Goal: Task Accomplishment & Management: Manage account settings

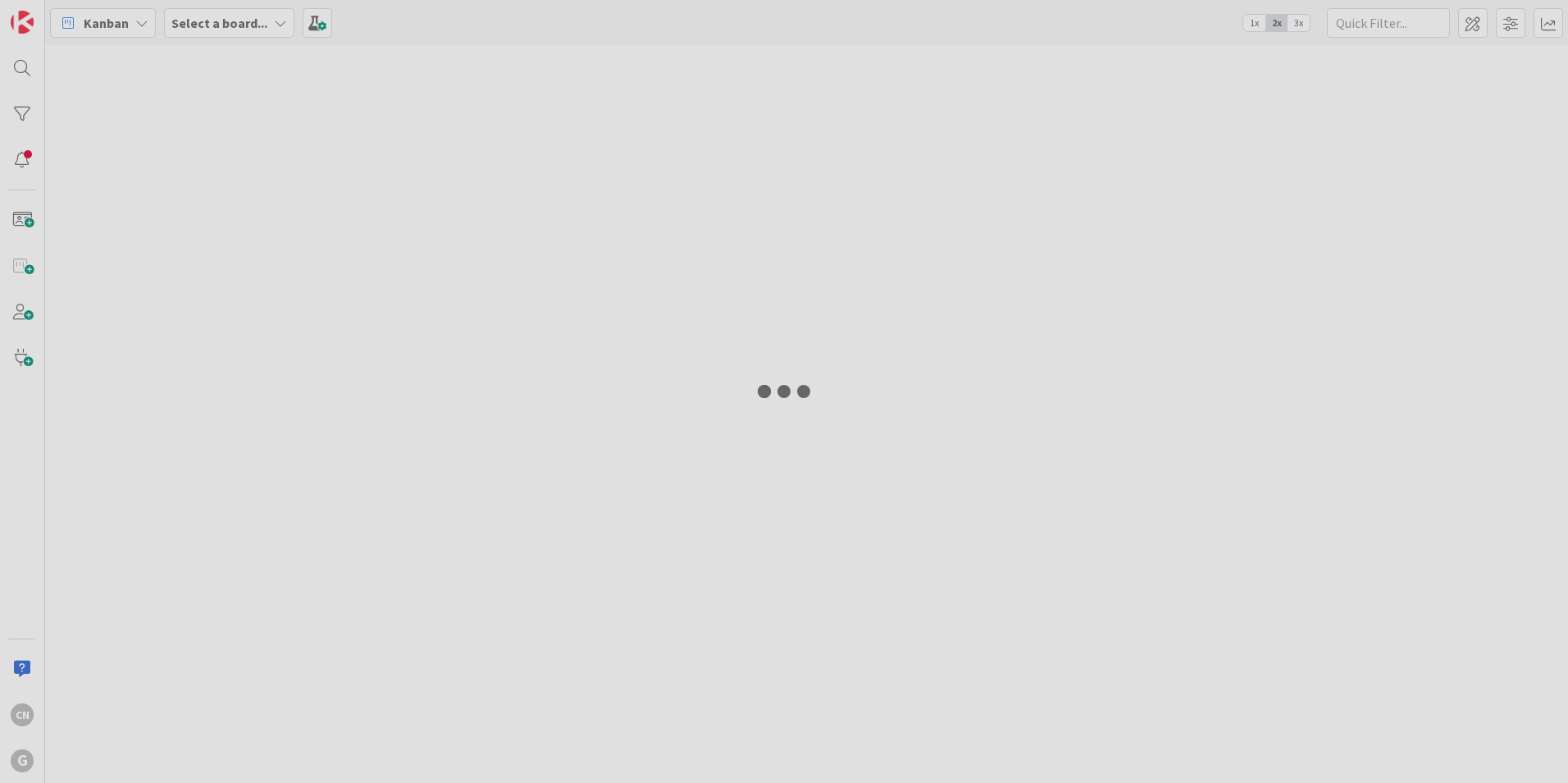
type input "[PERSON_NAME]"
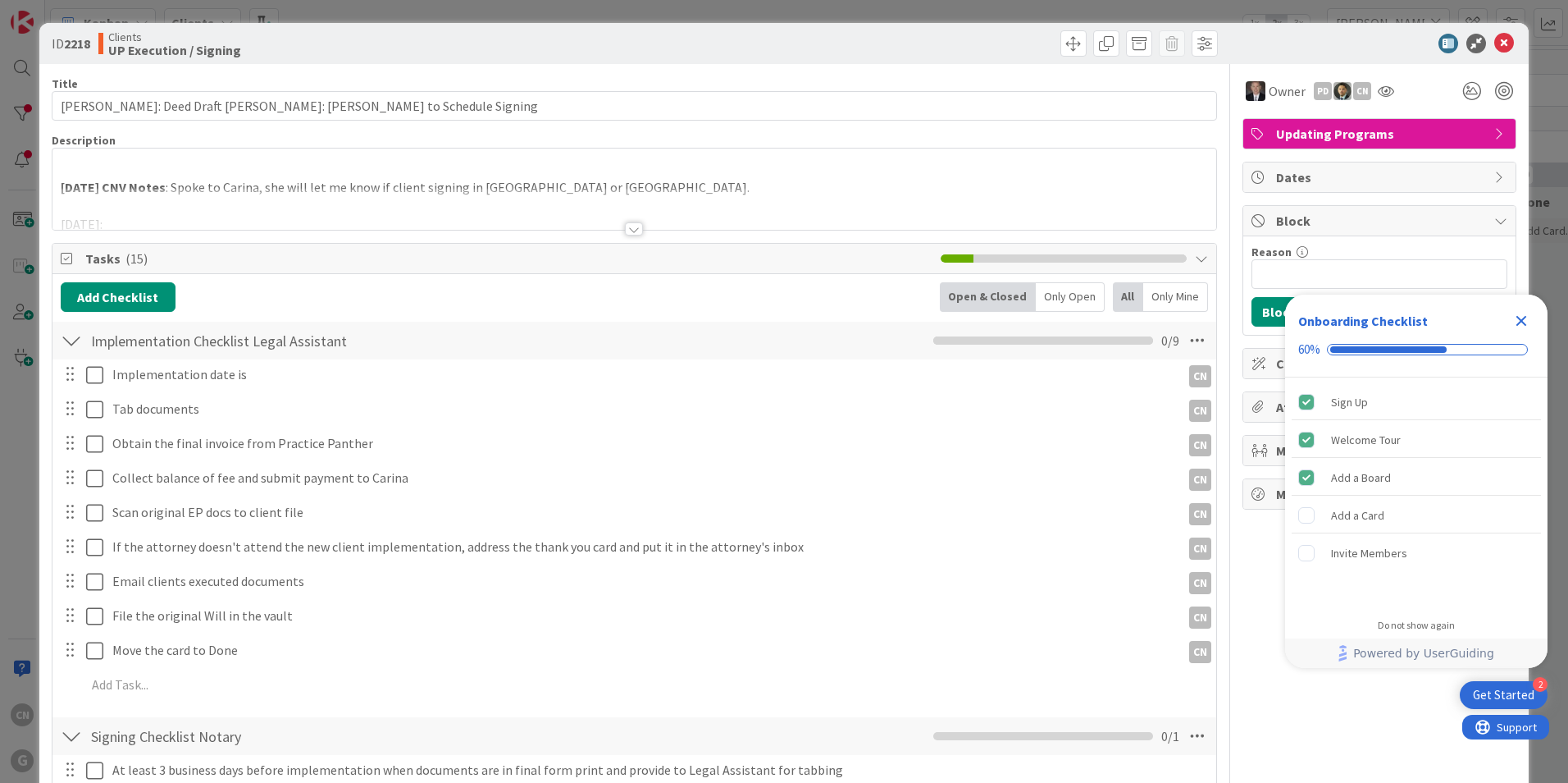
click at [600, 190] on div at bounding box center [634, 208] width 1164 height 42
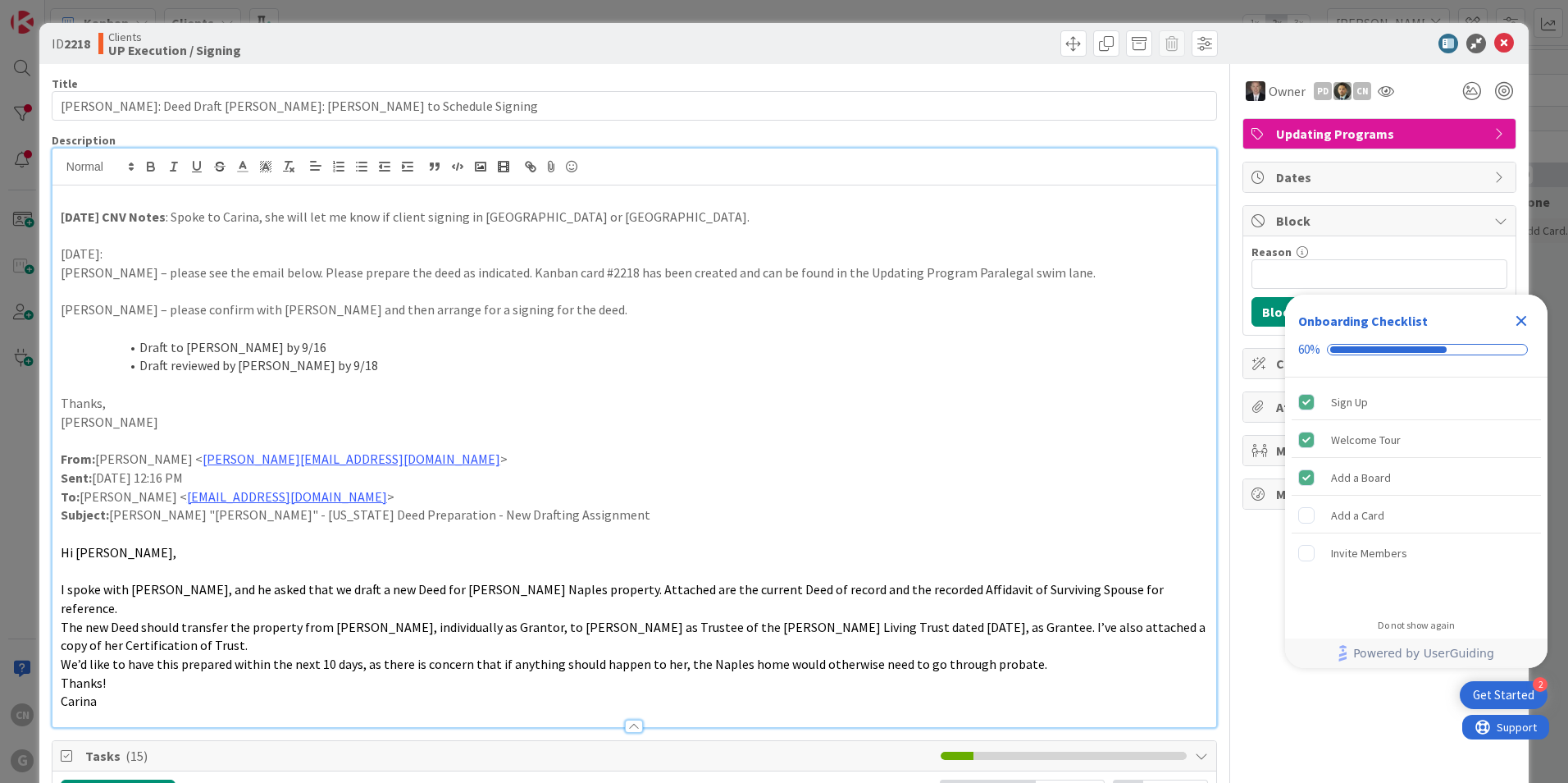
click at [78, 206] on p at bounding box center [634, 198] width 1147 height 19
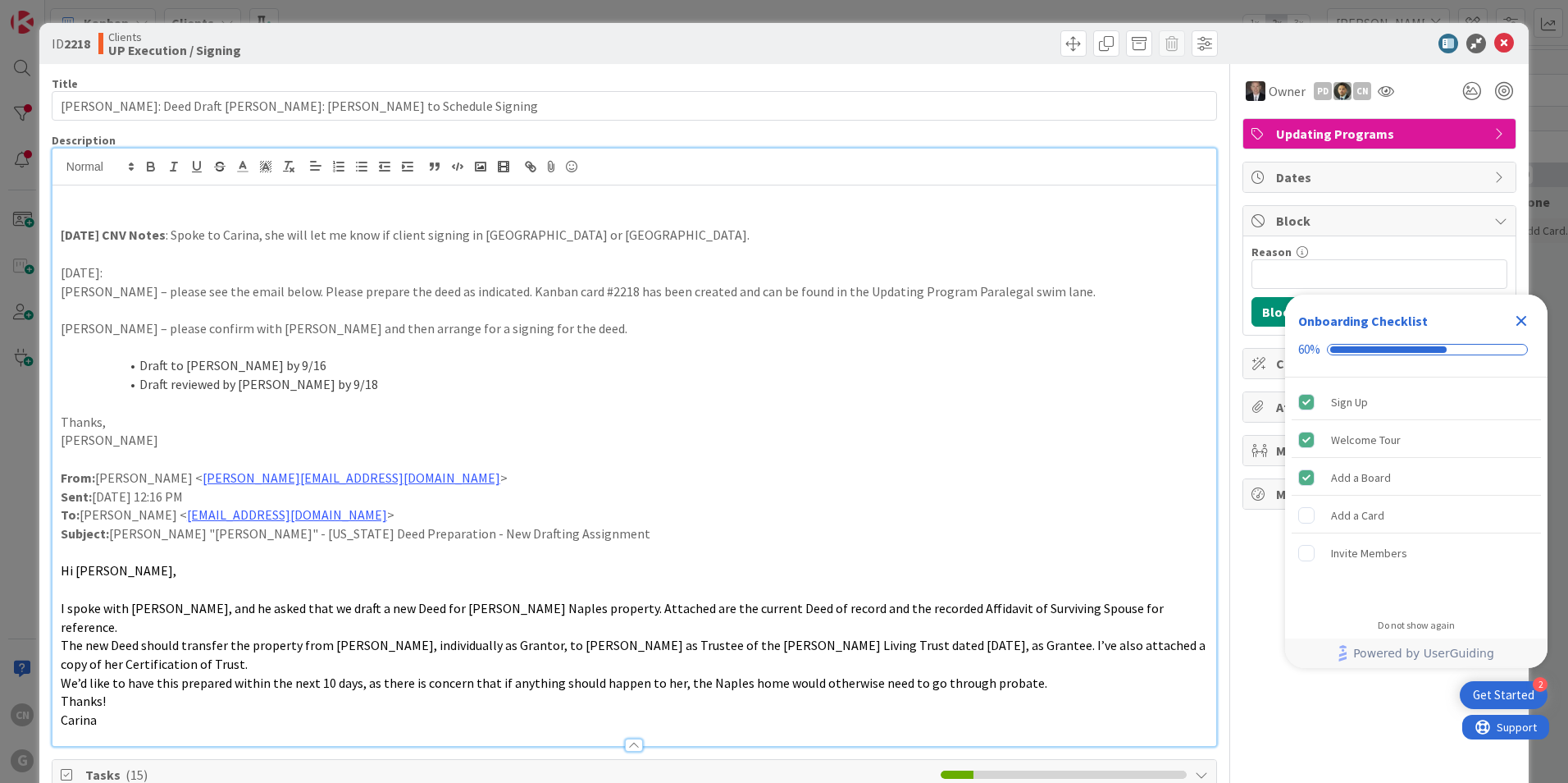
click at [1519, 322] on icon "Close Checklist" at bounding box center [1520, 320] width 10 height 10
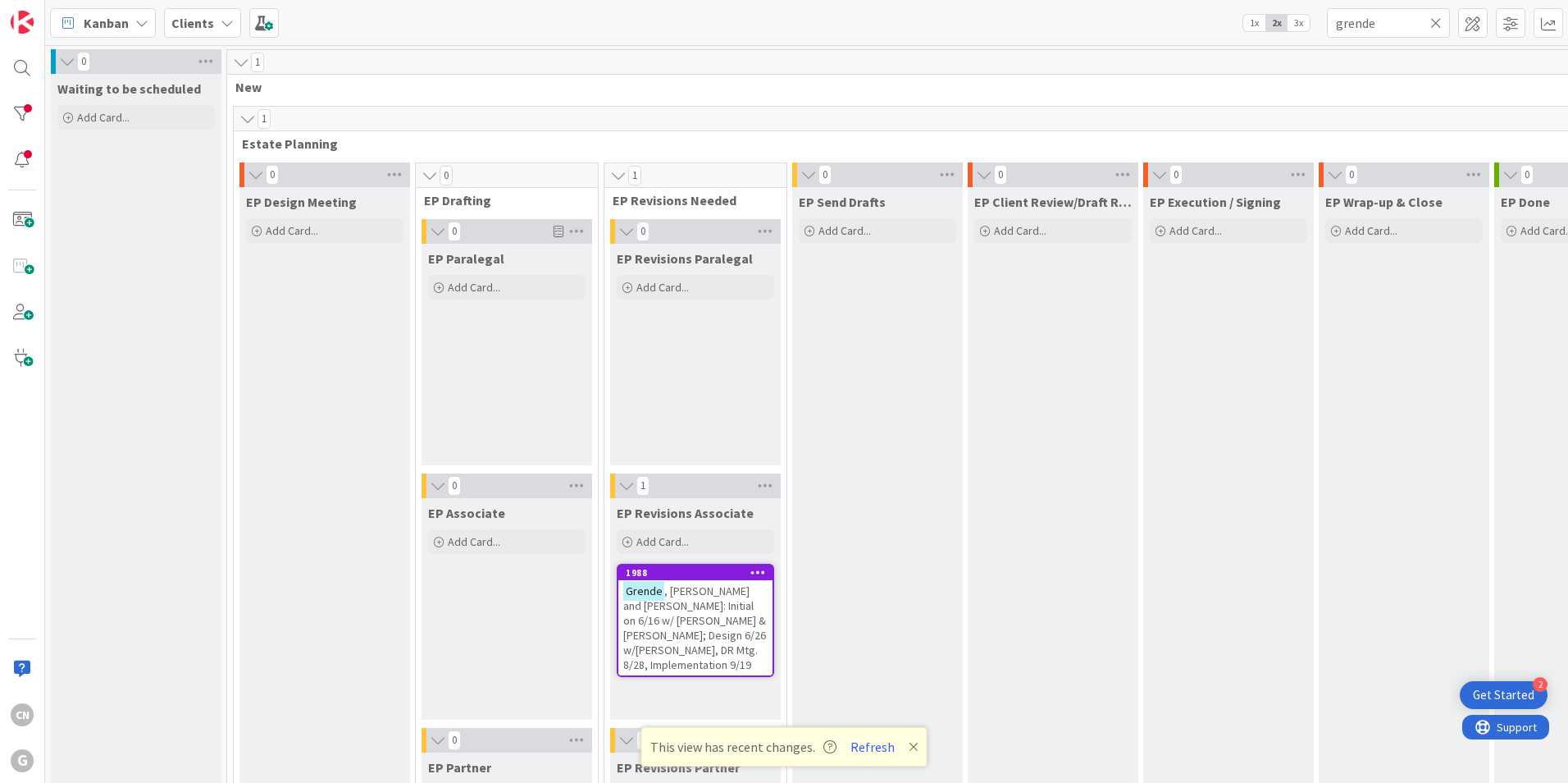
click at [909, 743] on icon at bounding box center [913, 747] width 10 height 13
click at [686, 642] on span ", David and Catherine: Initial on 6/16 w/ Brad & Chris; Design 6/26 w/Chris, DR…" at bounding box center [694, 627] width 143 height 89
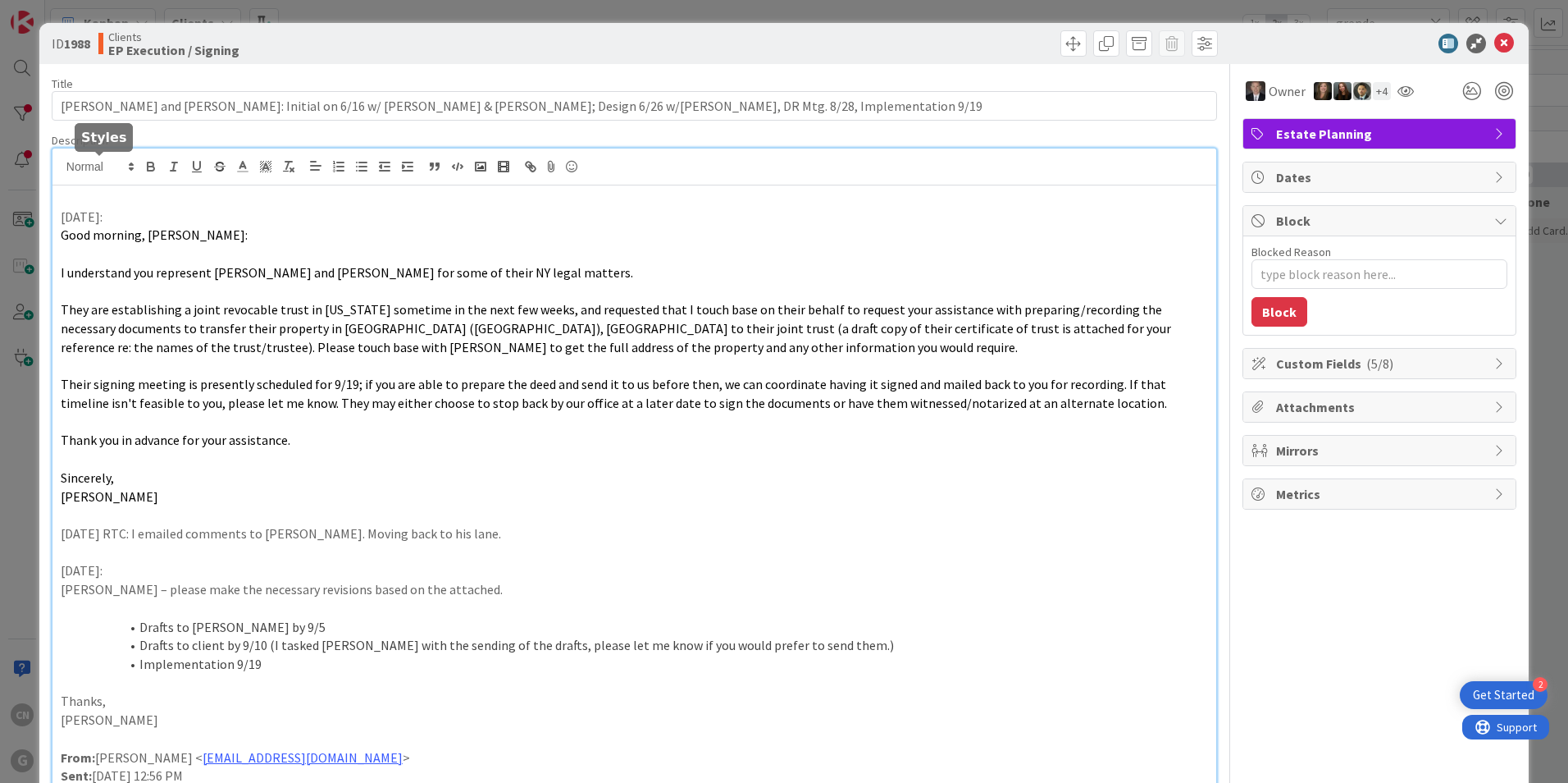
click at [109, 168] on div "CN Cindy Negron Vitilio just joined 9/11/2025: Good morning, Lawrence: I unders…" at bounding box center [634, 782] width 1164 height 1268
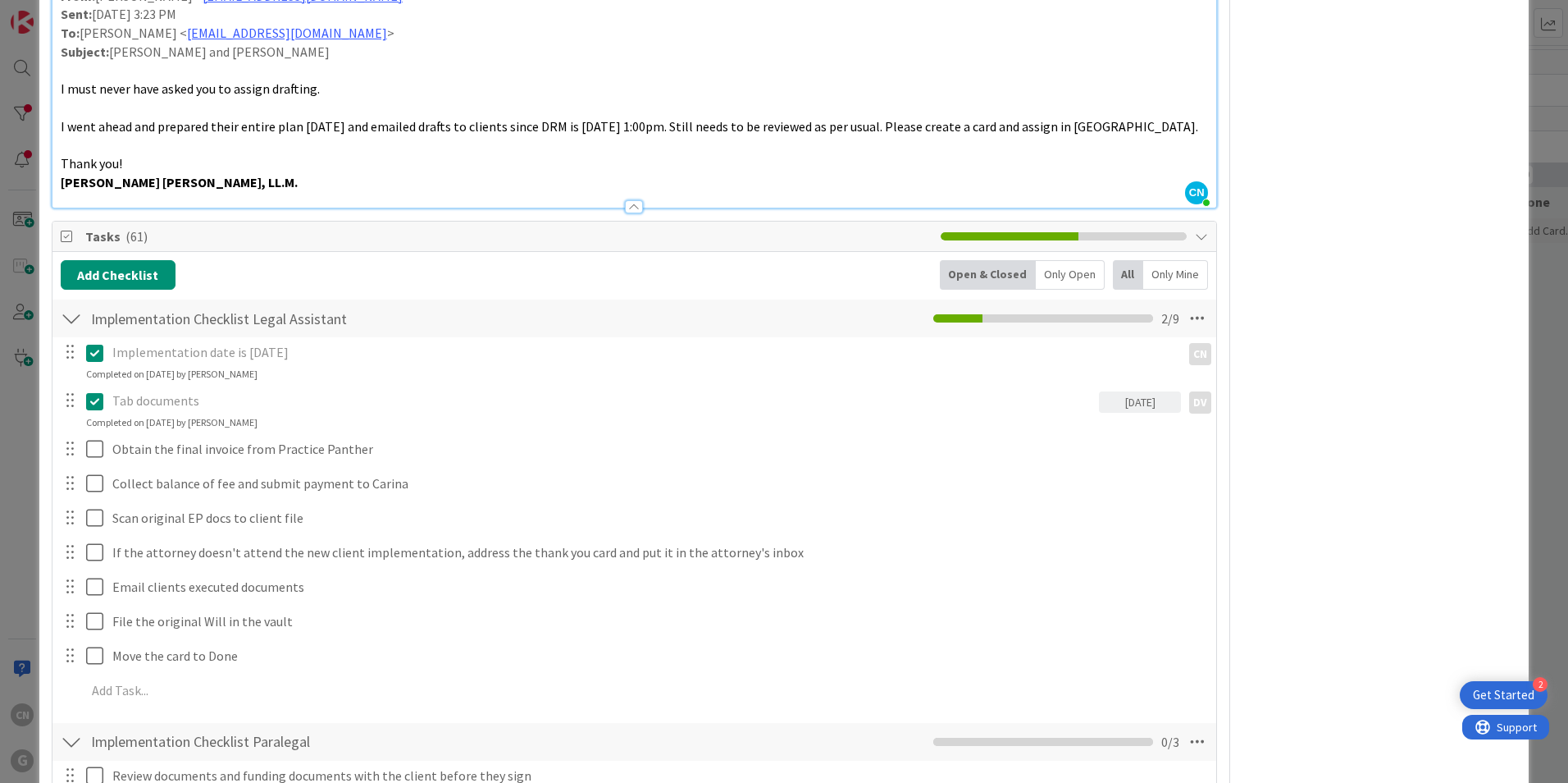
scroll to position [1229, 0]
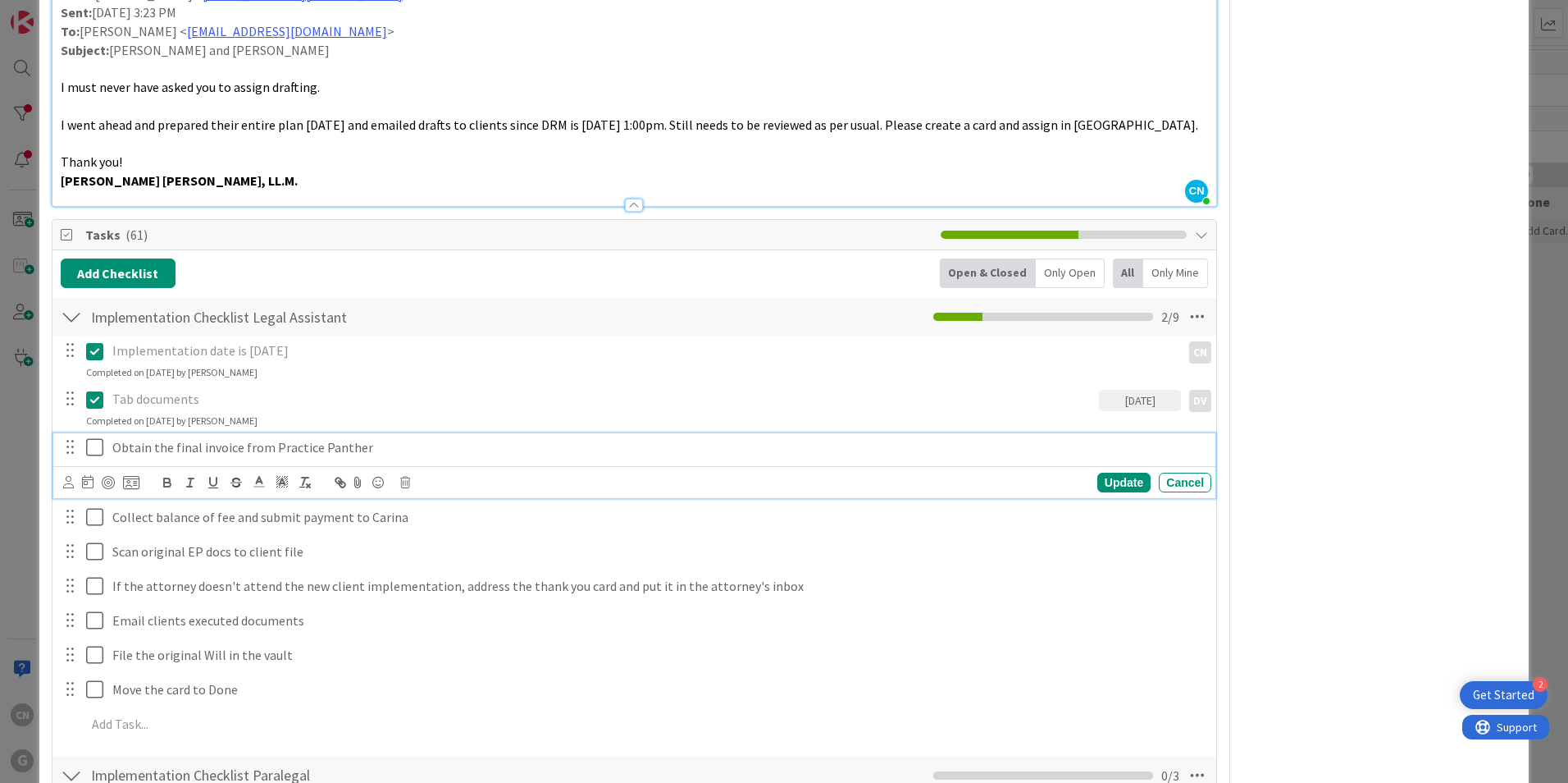
drag, startPoint x: 388, startPoint y: 453, endPoint x: 273, endPoint y: 467, distance: 115.8
click at [387, 452] on p "Obtain the final invoice from Practice Panther" at bounding box center [657, 448] width 1092 height 19
click at [64, 486] on icon at bounding box center [68, 481] width 10 height 12
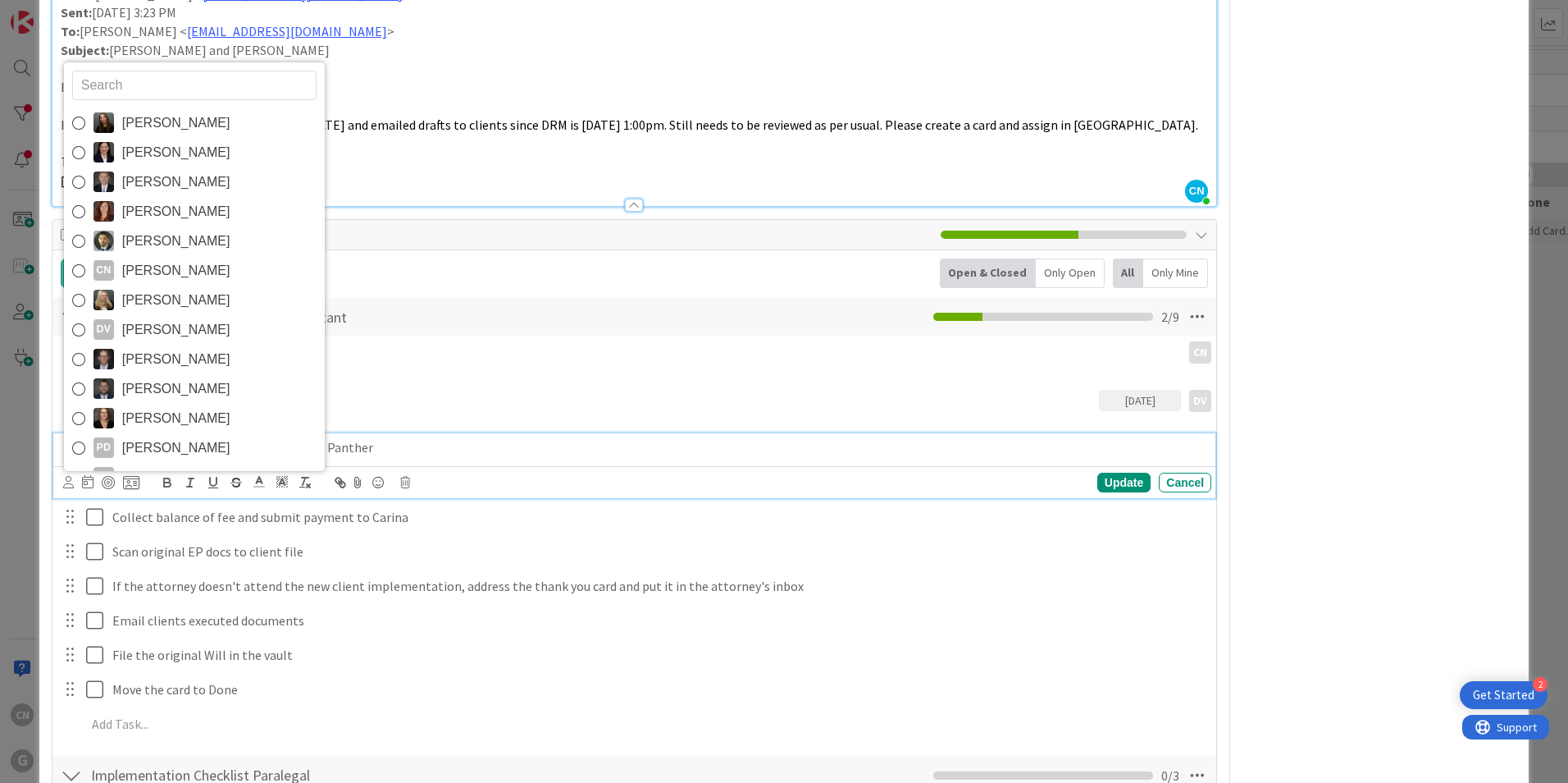
click at [182, 261] on span "Cindy Negron Vitilio" at bounding box center [177, 271] width 108 height 24
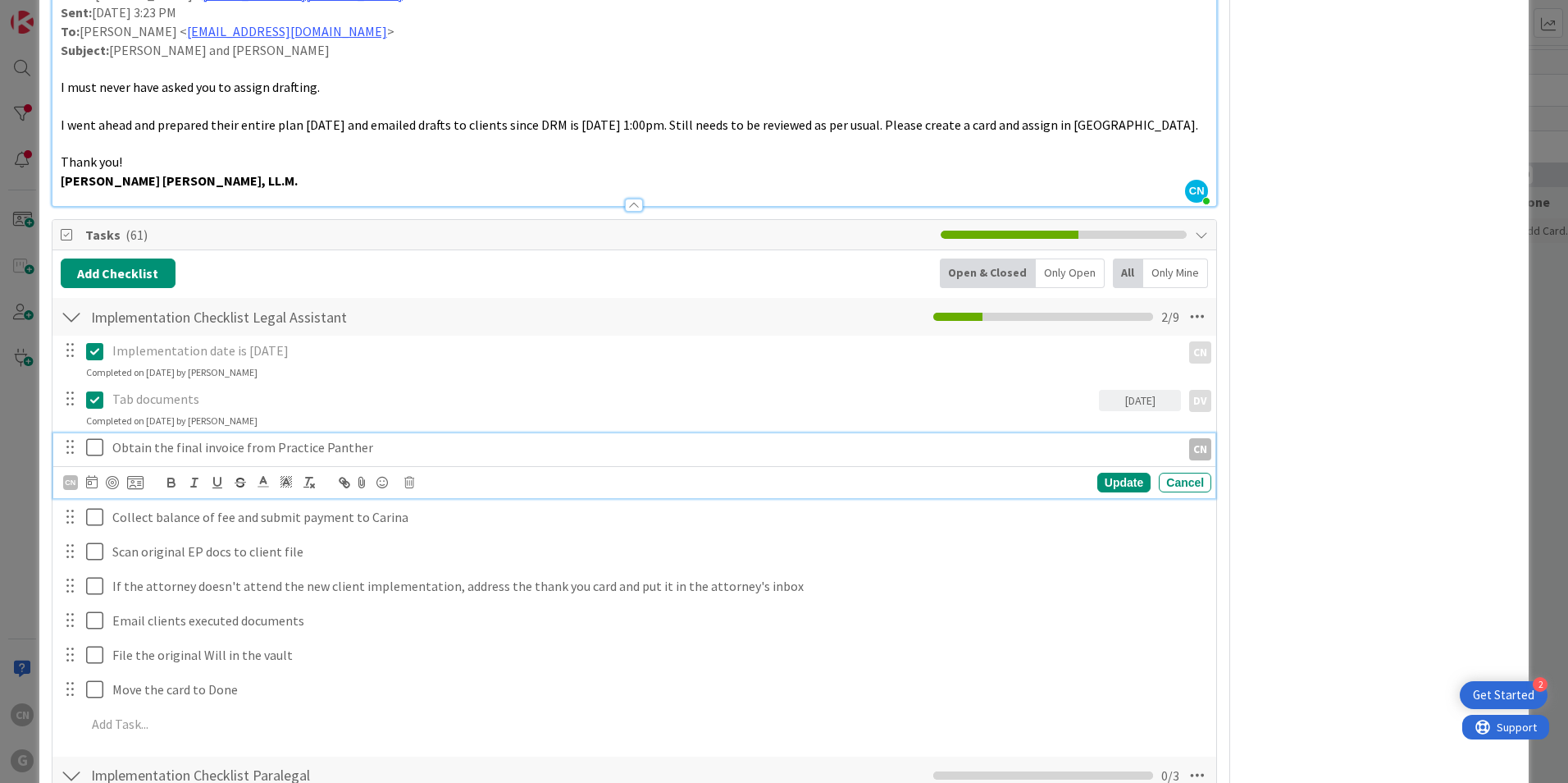
click at [95, 450] on icon at bounding box center [94, 447] width 17 height 20
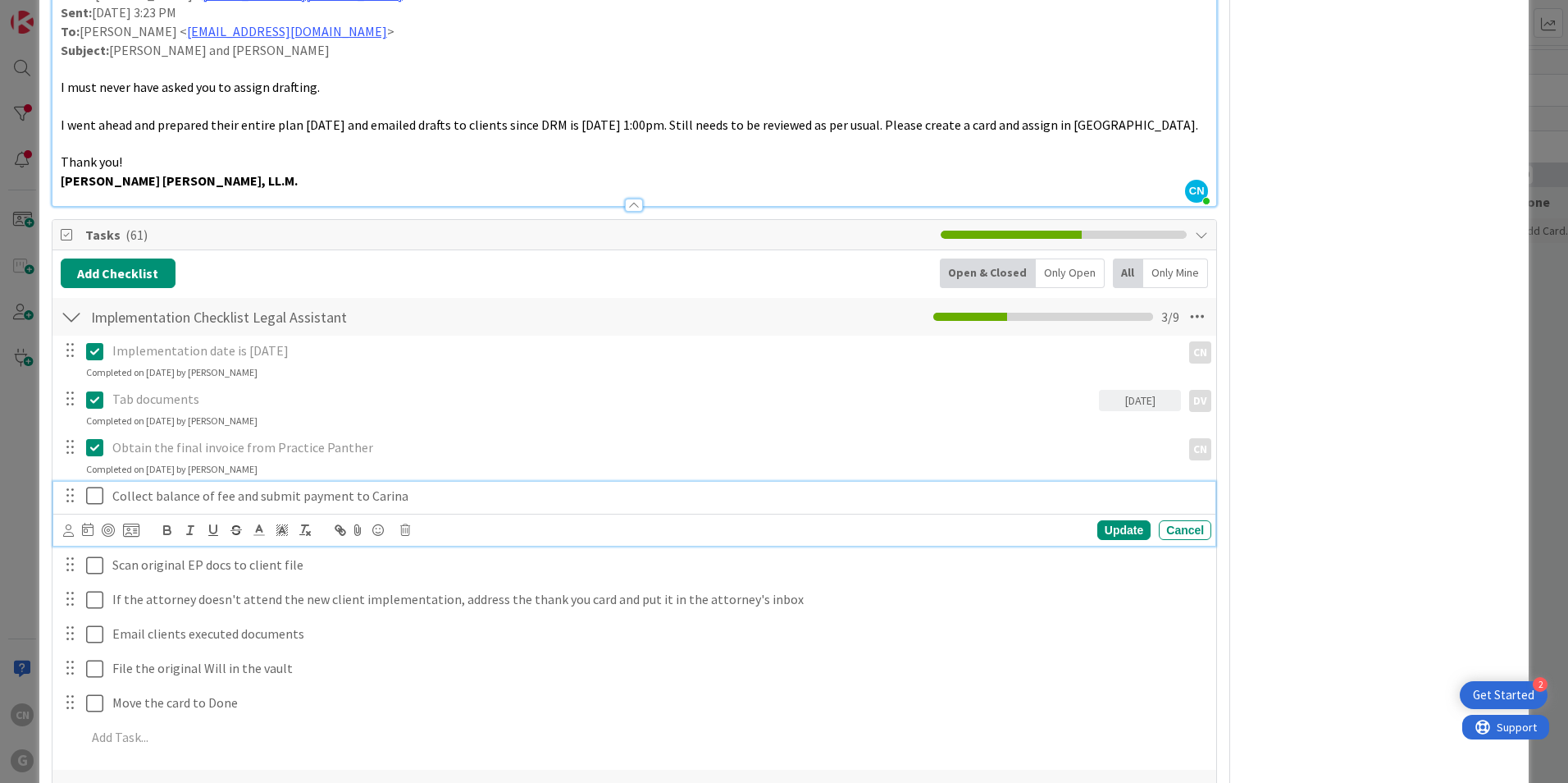
click at [421, 495] on p "Collect balance of fee and submit payment to Carina" at bounding box center [657, 496] width 1092 height 19
click at [70, 534] on icon at bounding box center [68, 530] width 10 height 12
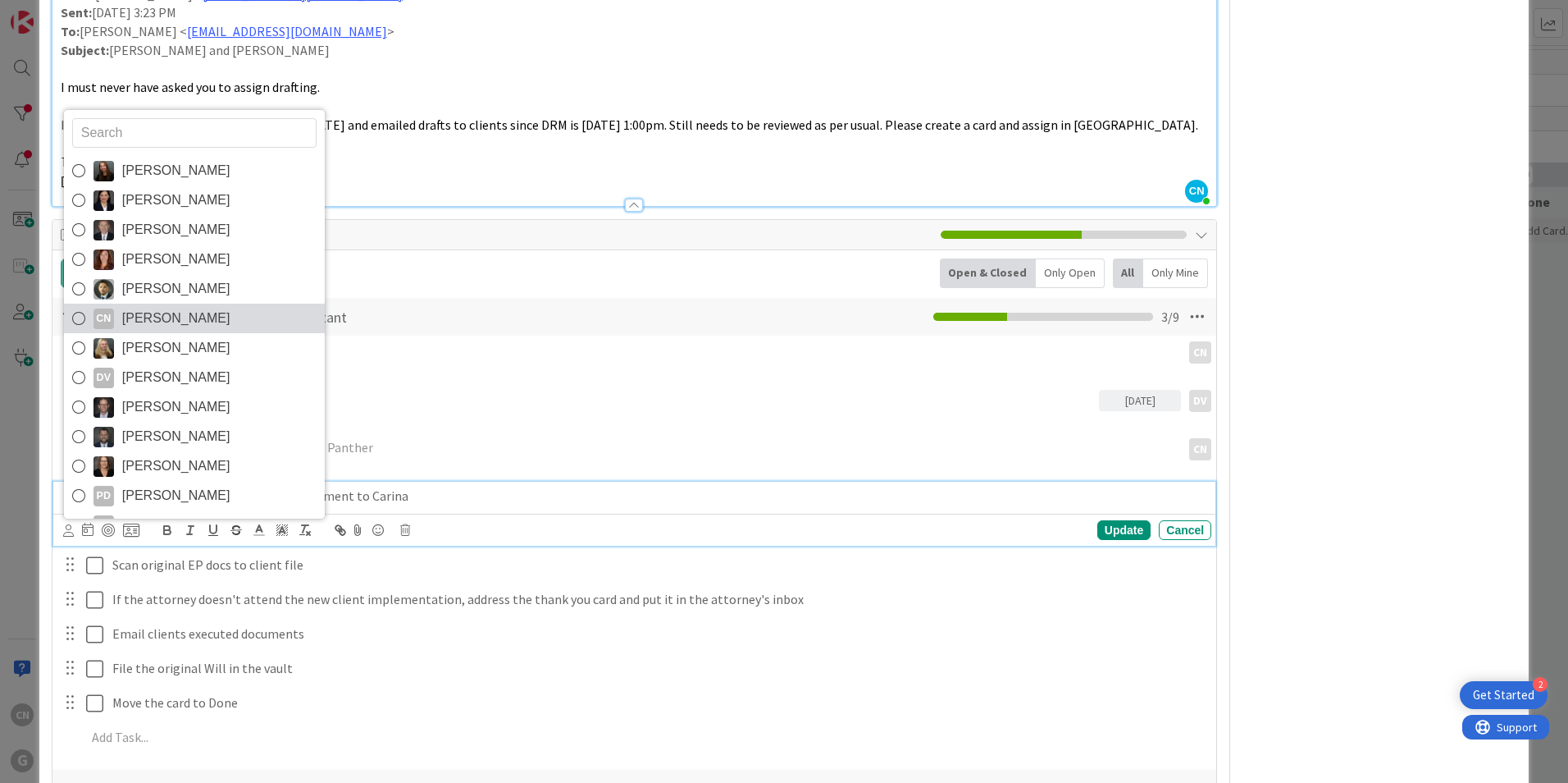
click at [187, 323] on span "Cindy Negron Vitilio" at bounding box center [177, 318] width 108 height 24
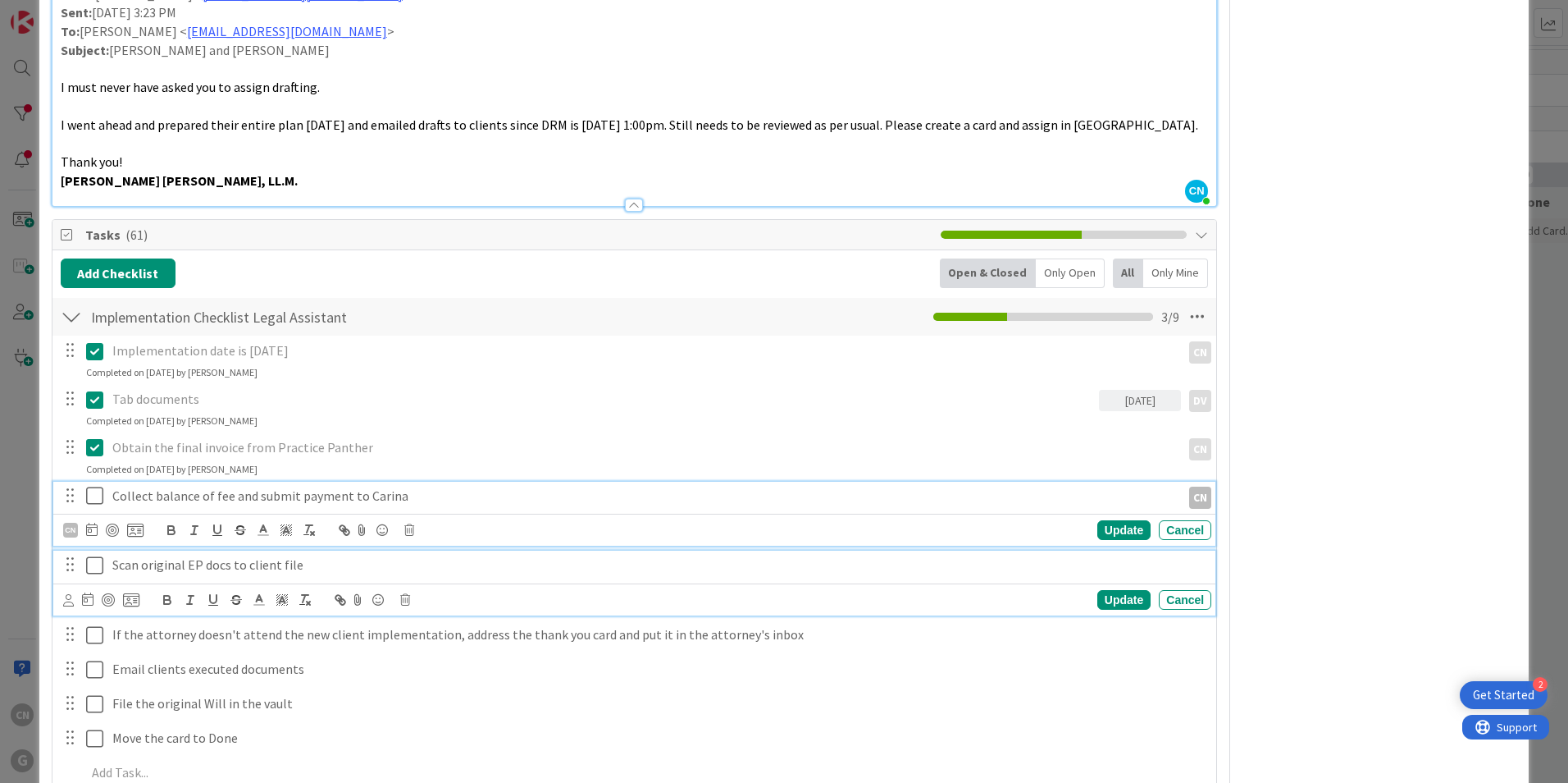
click at [342, 569] on p "Scan original EP docs to client file" at bounding box center [657, 564] width 1092 height 19
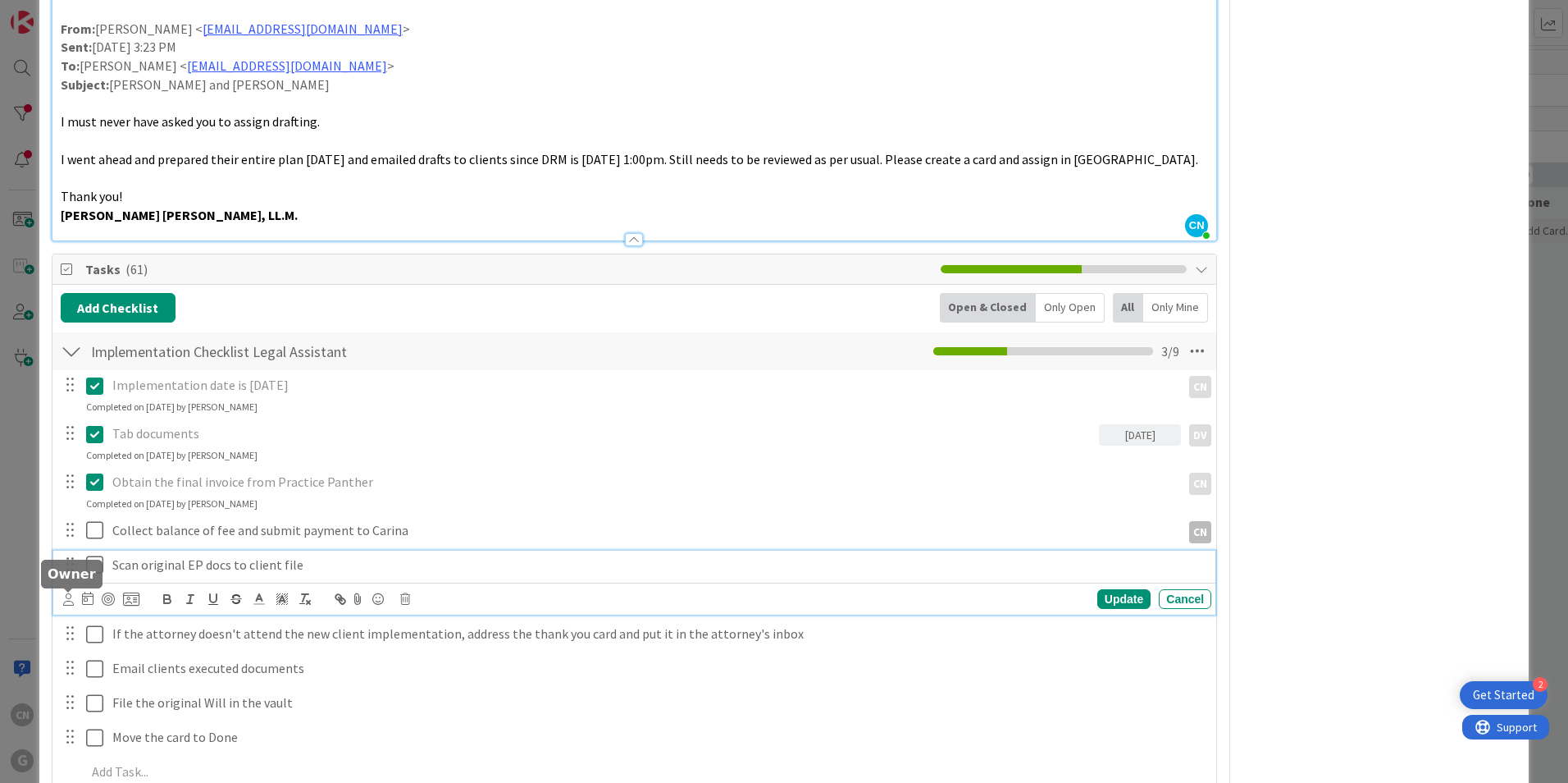
click at [71, 599] on icon at bounding box center [68, 599] width 10 height 12
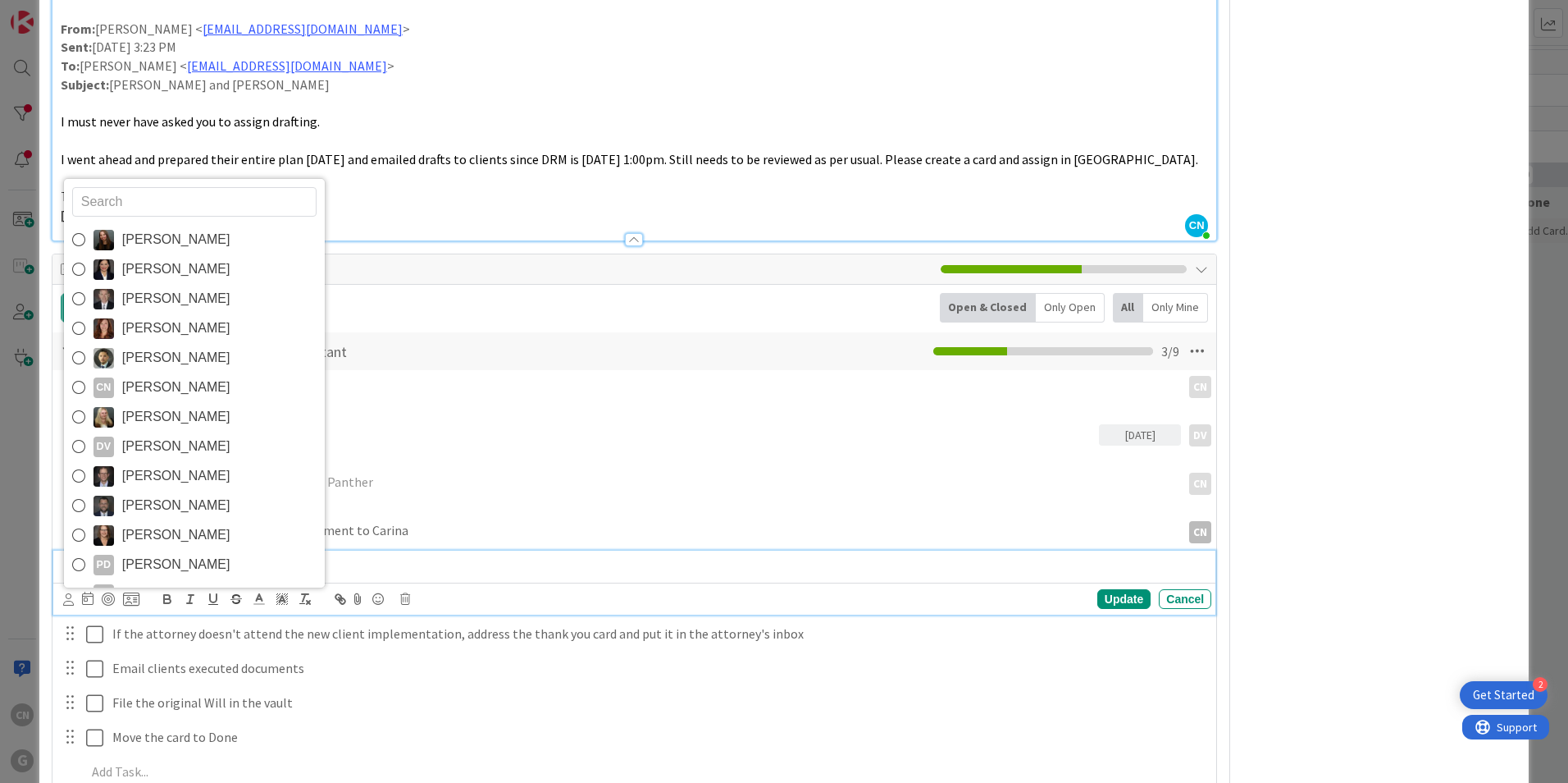
click at [147, 446] on span "Dayanna Valderrama" at bounding box center [177, 446] width 108 height 24
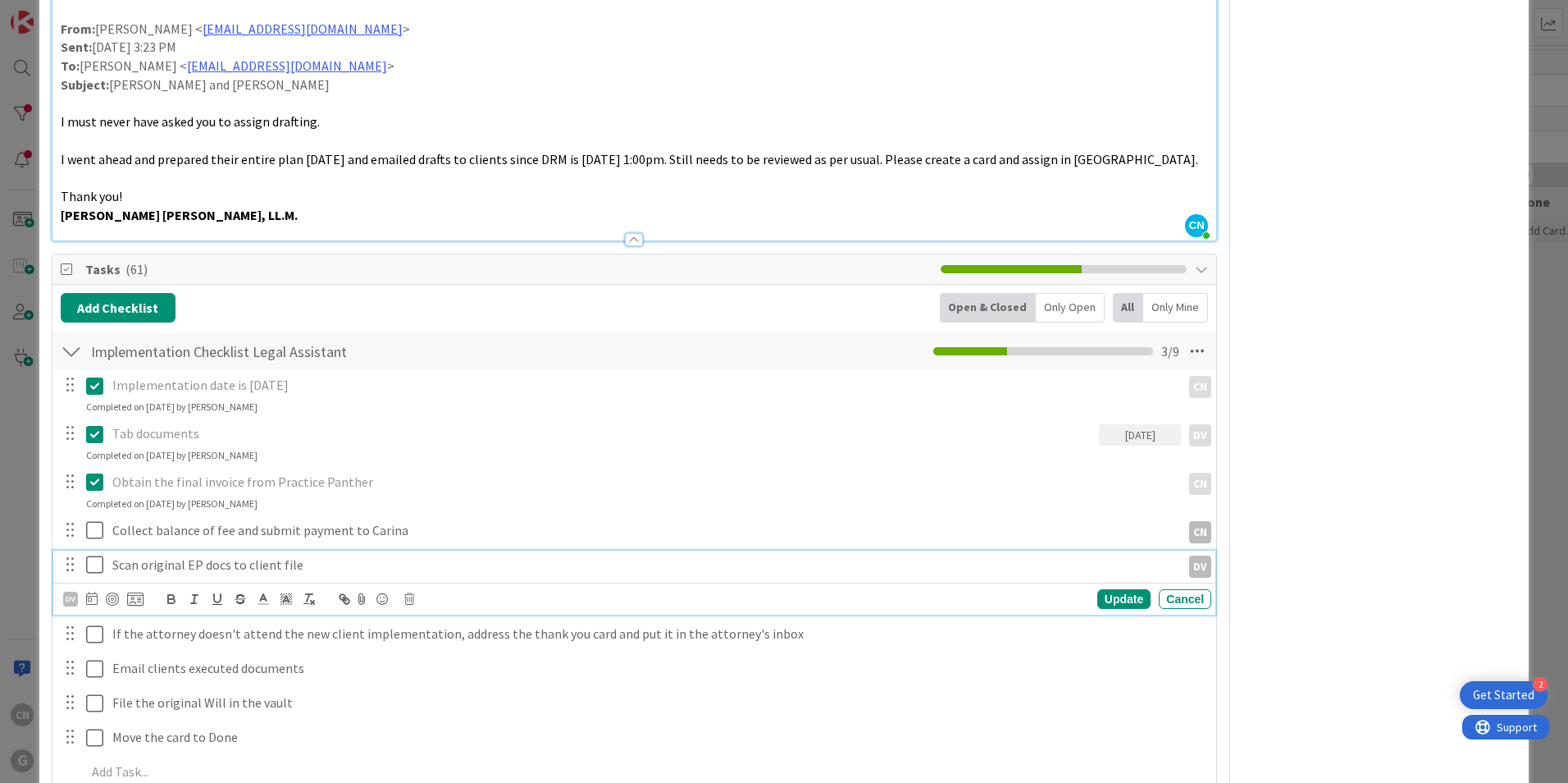
type textarea "x"
click at [92, 598] on icon at bounding box center [92, 598] width 11 height 13
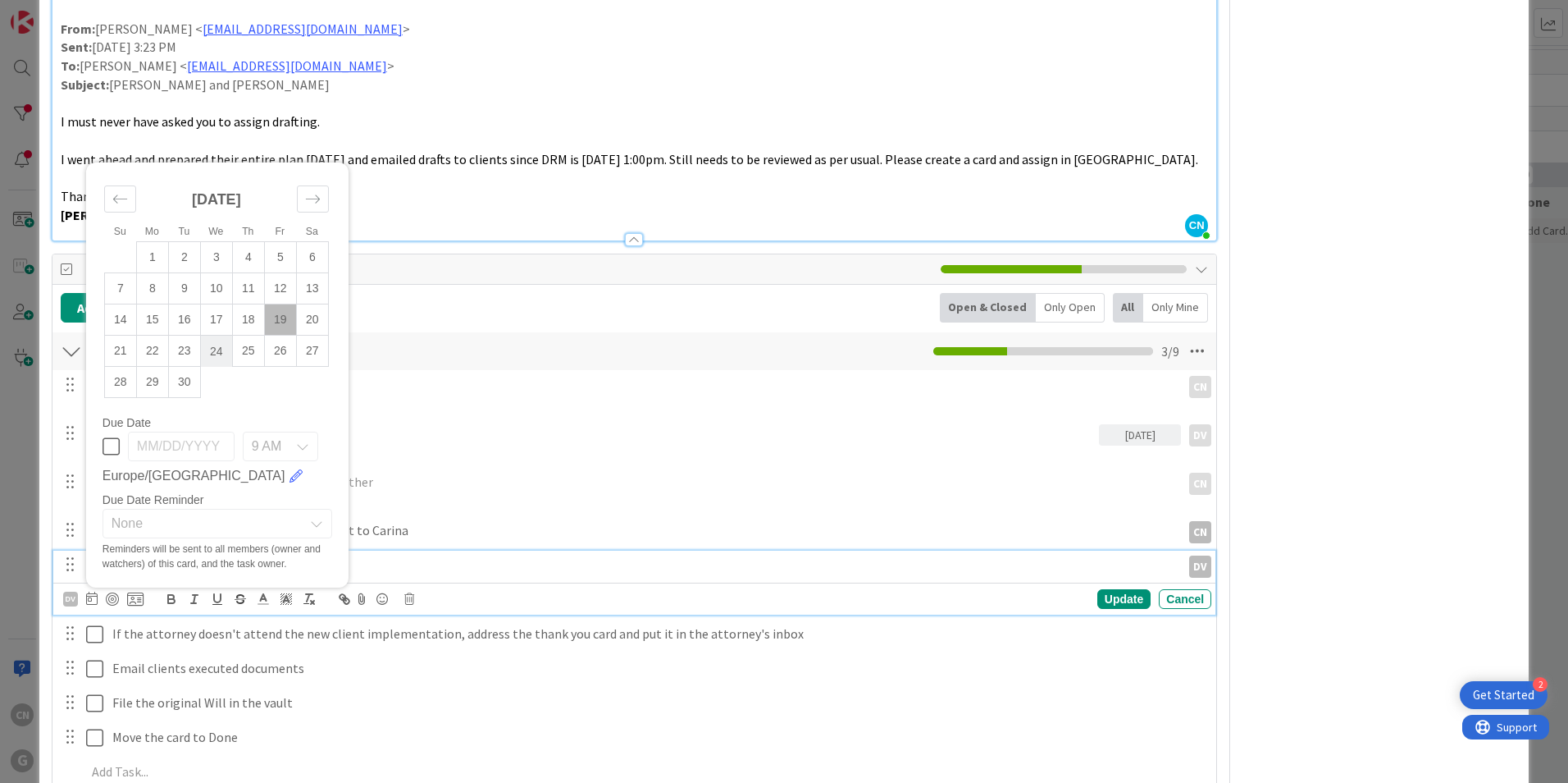
click at [219, 352] on td "24" at bounding box center [216, 350] width 32 height 31
type input "09/24/2025"
drag, startPoint x: 1113, startPoint y: 598, endPoint x: 1164, endPoint y: 614, distance: 53.5
click at [1111, 598] on div "Update" at bounding box center [1123, 598] width 53 height 20
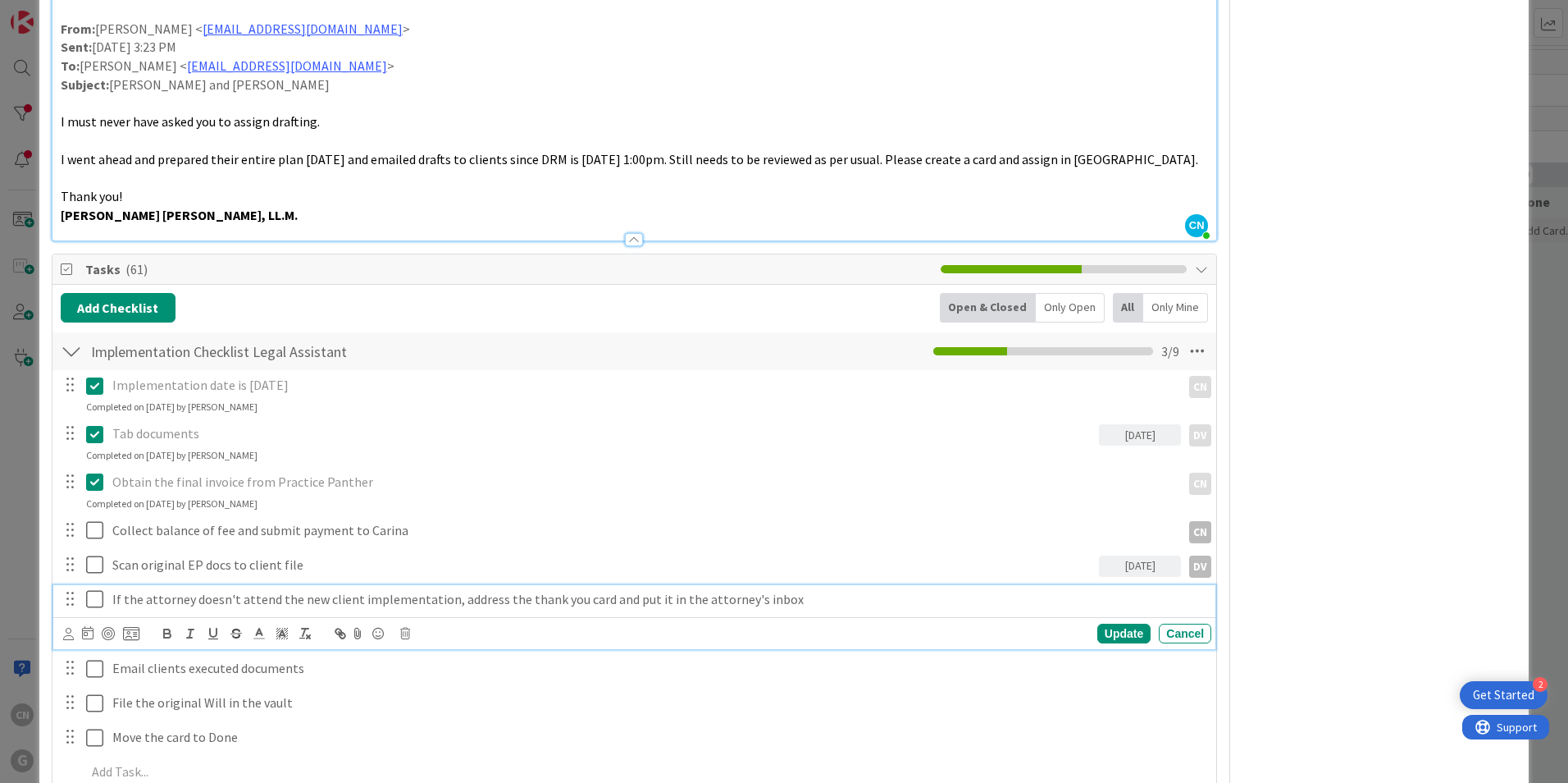
click at [790, 598] on p "If the attorney doesn't attend the new client implementation, address the thank…" at bounding box center [657, 599] width 1092 height 19
drag, startPoint x: 1312, startPoint y: 615, endPoint x: 1278, endPoint y: 622, distance: 34.7
click at [299, 630] on p "Email clients executed documents" at bounding box center [657, 634] width 1092 height 19
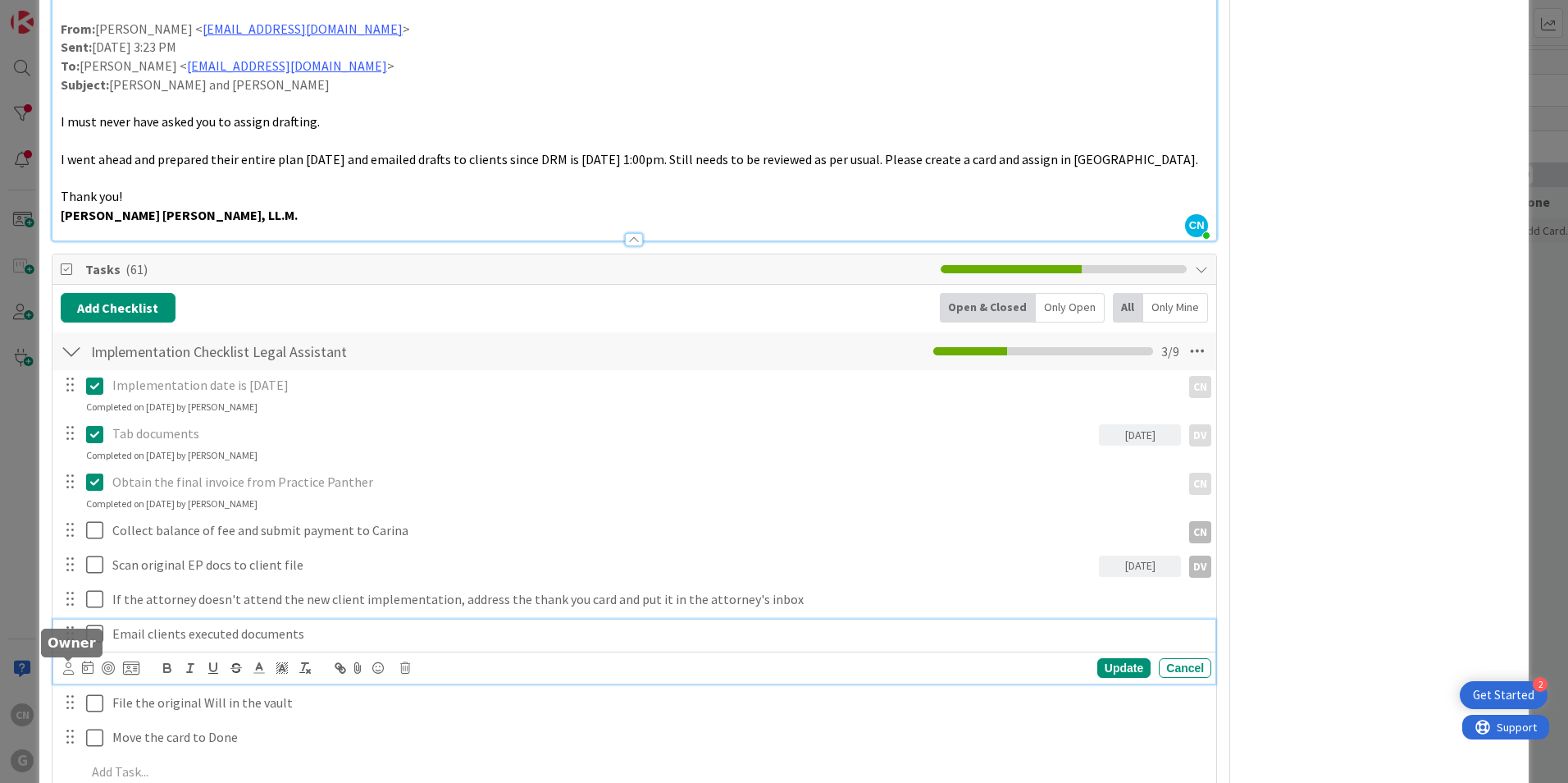
click at [68, 670] on icon at bounding box center [68, 668] width 10 height 12
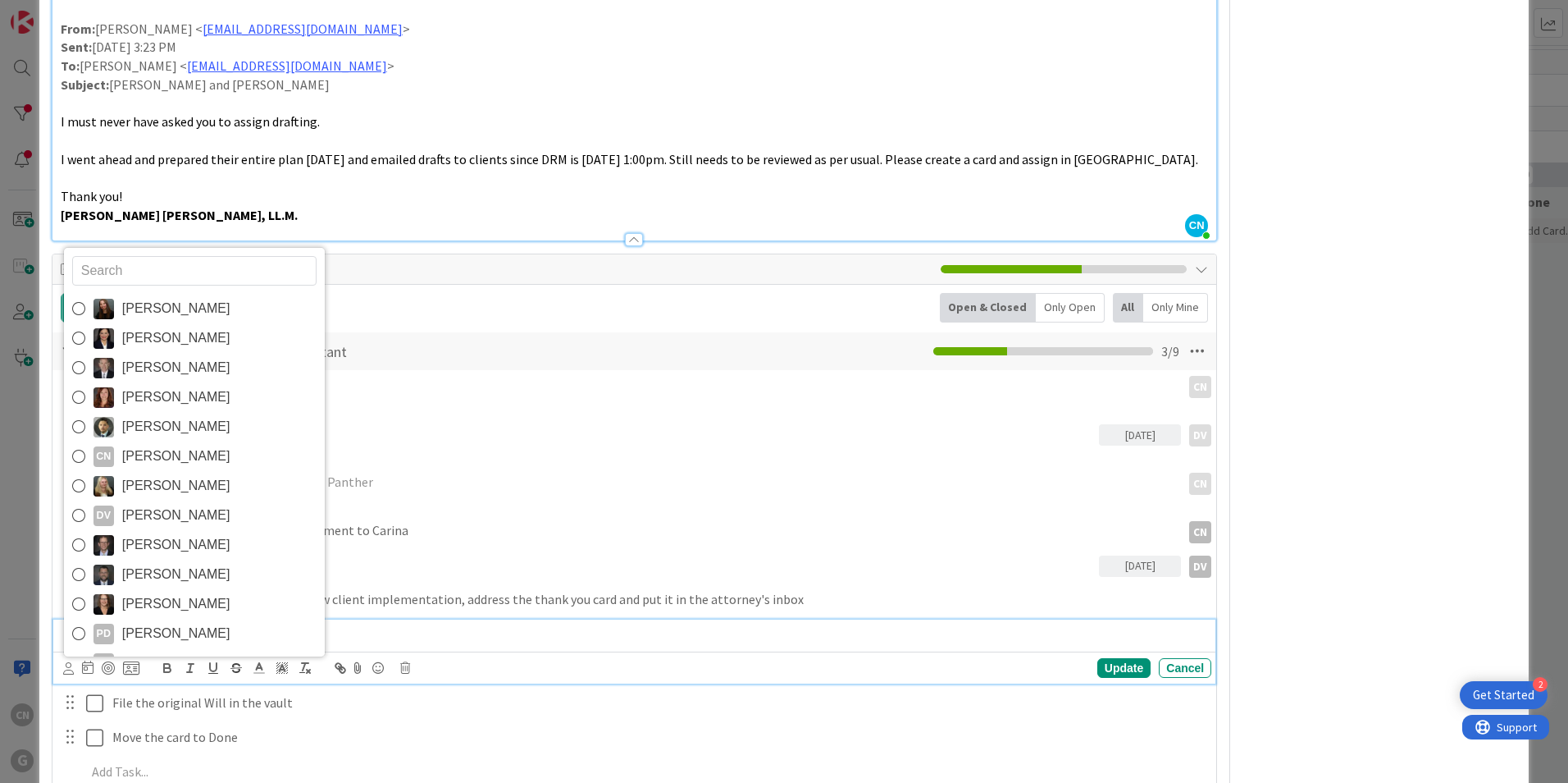
click at [186, 517] on span "Dayanna Valderrama" at bounding box center [177, 515] width 108 height 24
type textarea "x"
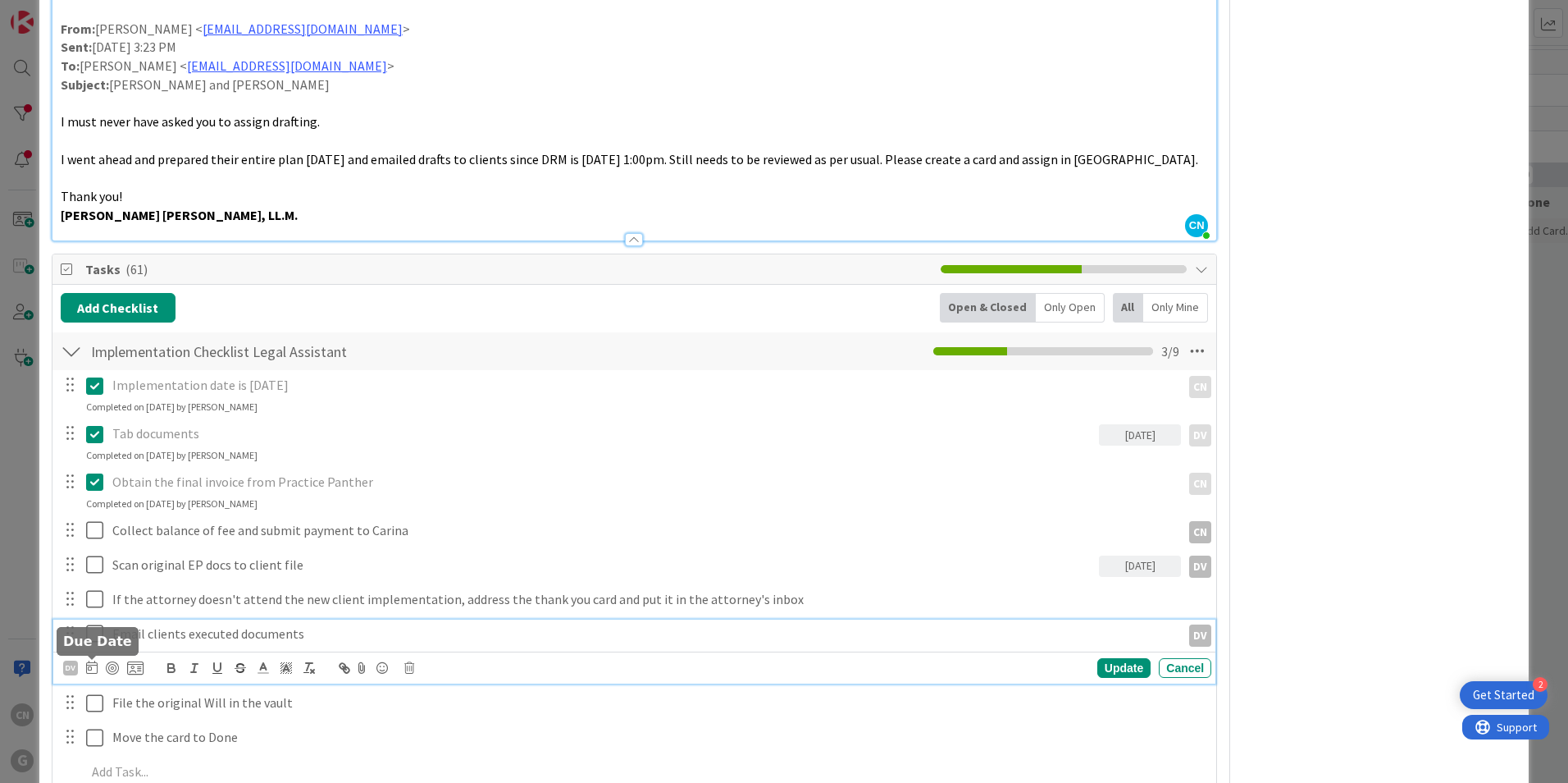
click at [90, 674] on icon at bounding box center [92, 667] width 11 height 13
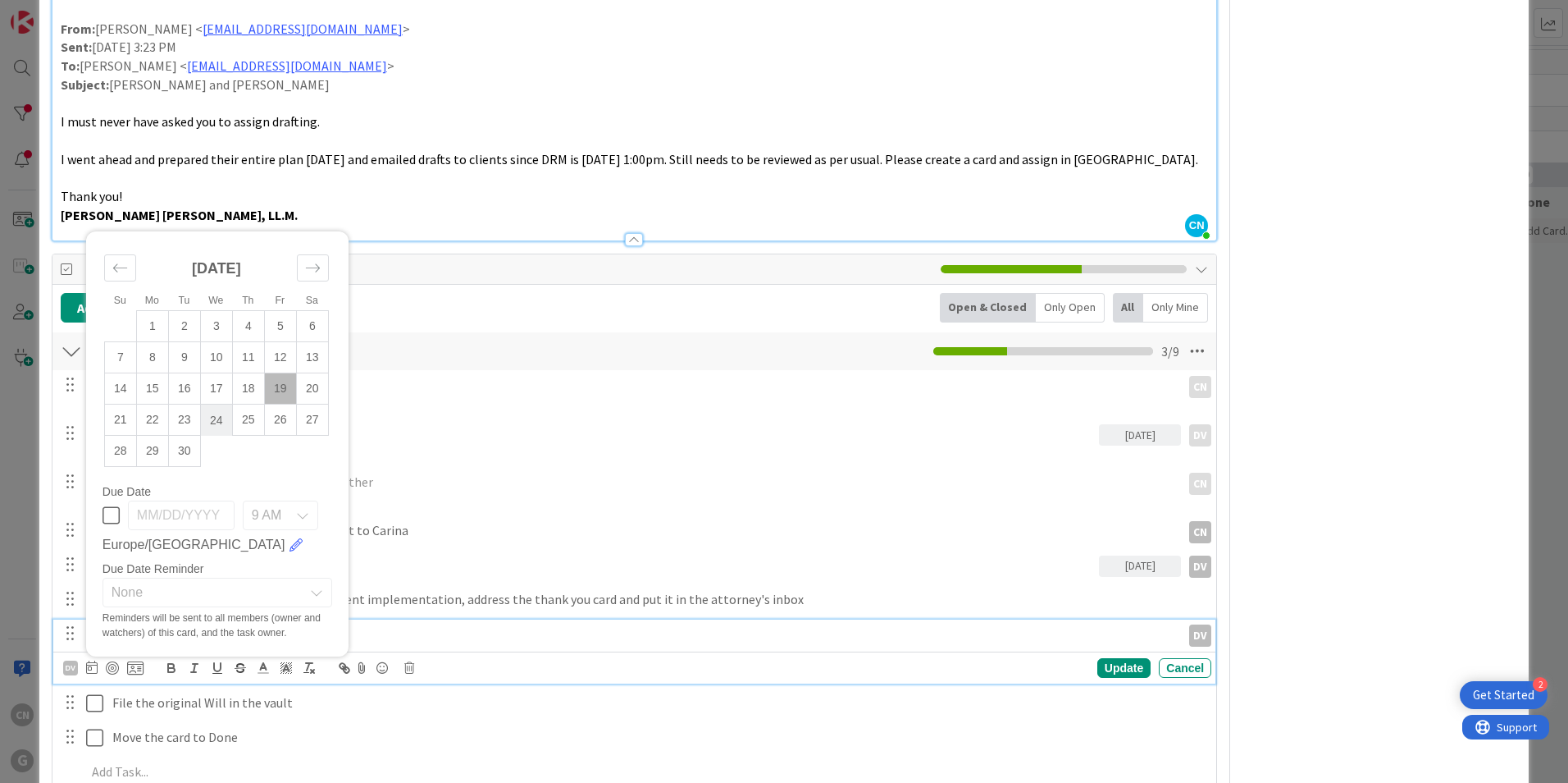
click at [215, 421] on td "24" at bounding box center [216, 420] width 32 height 31
type input "09/24/2025"
click at [215, 421] on td "24" at bounding box center [216, 420] width 32 height 31
click at [1106, 662] on div "Update" at bounding box center [1123, 667] width 53 height 20
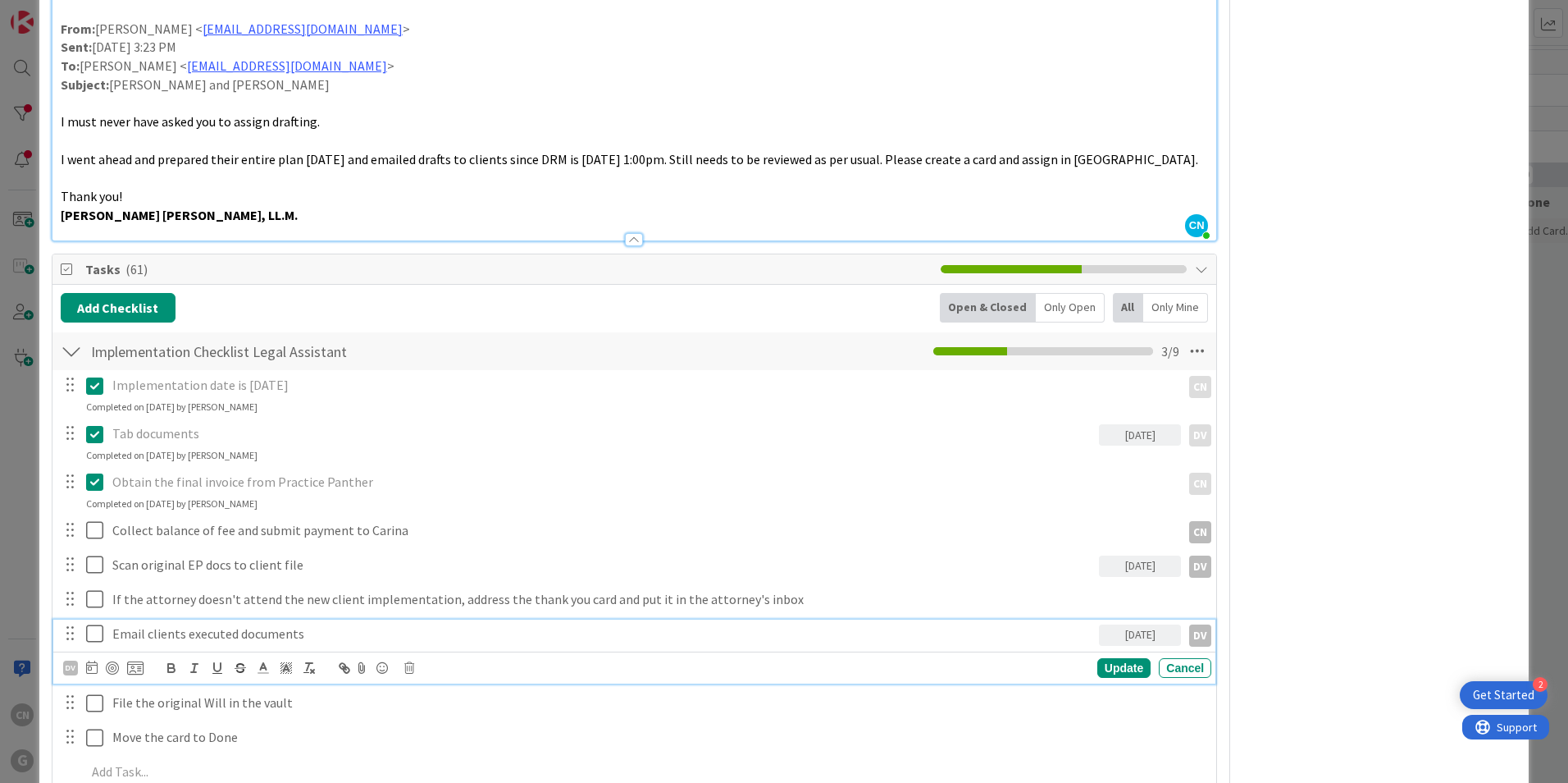
click at [203, 632] on p "Email clients executed documents" at bounding box center [601, 634] width 980 height 19
click at [264, 677] on div "File the original Will in the vault" at bounding box center [658, 668] width 1106 height 29
click at [95, 482] on icon at bounding box center [94, 481] width 17 height 20
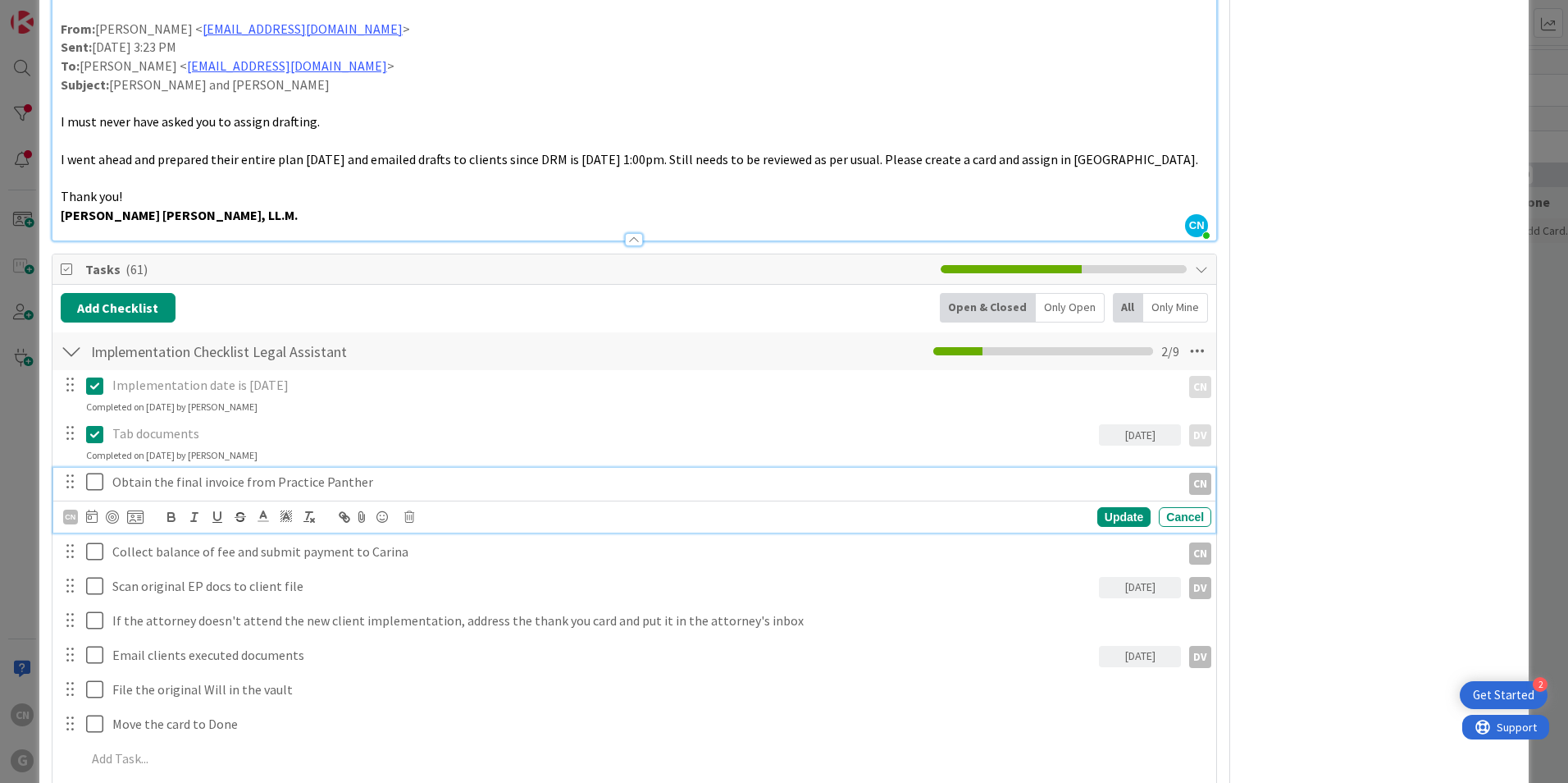
type textarea "x"
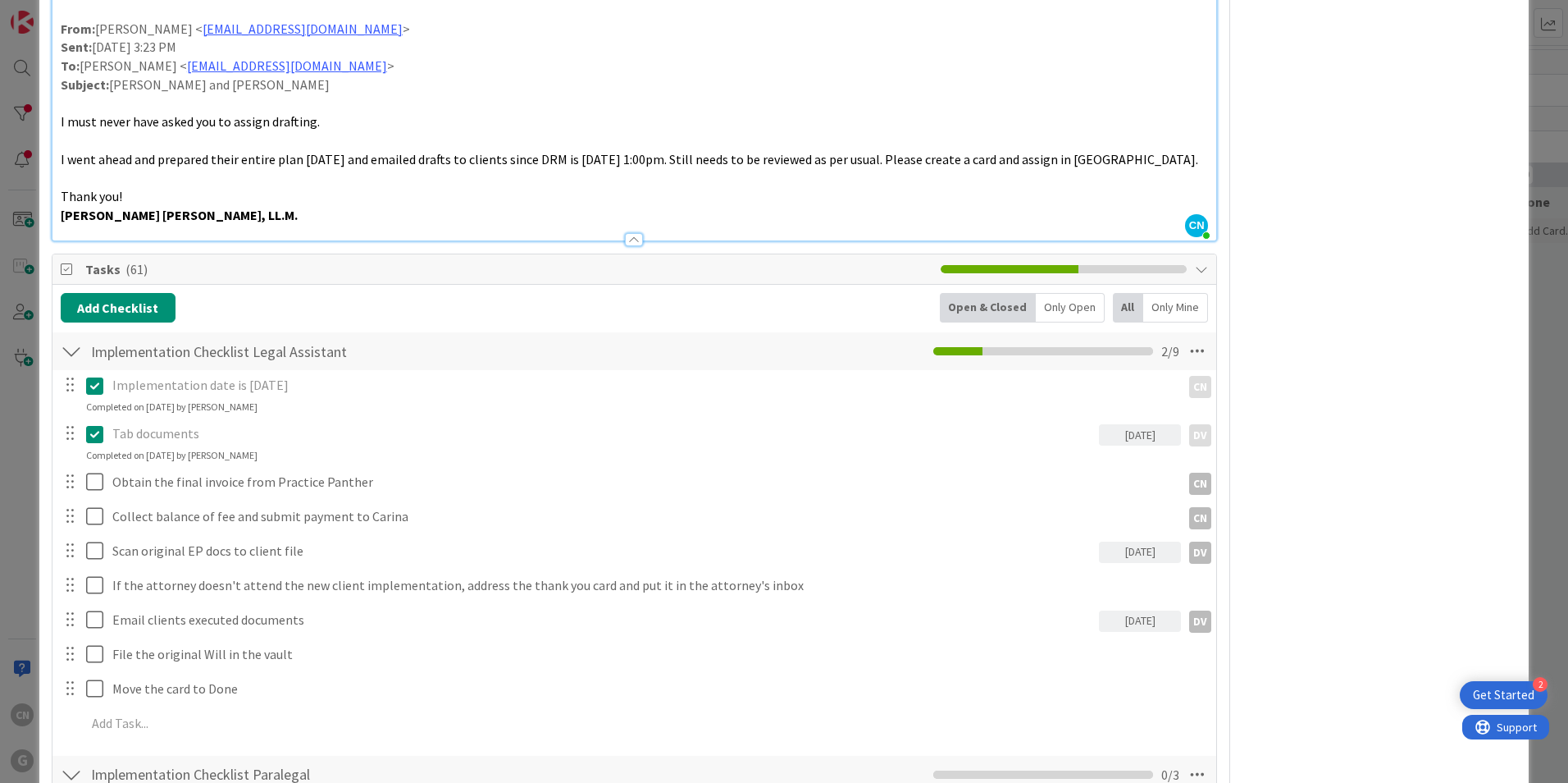
click at [1101, 515] on div "Implementation date is 9-19-25 CN CN Update Cancel Completed on 09/17/2025 by C…" at bounding box center [634, 556] width 1147 height 373
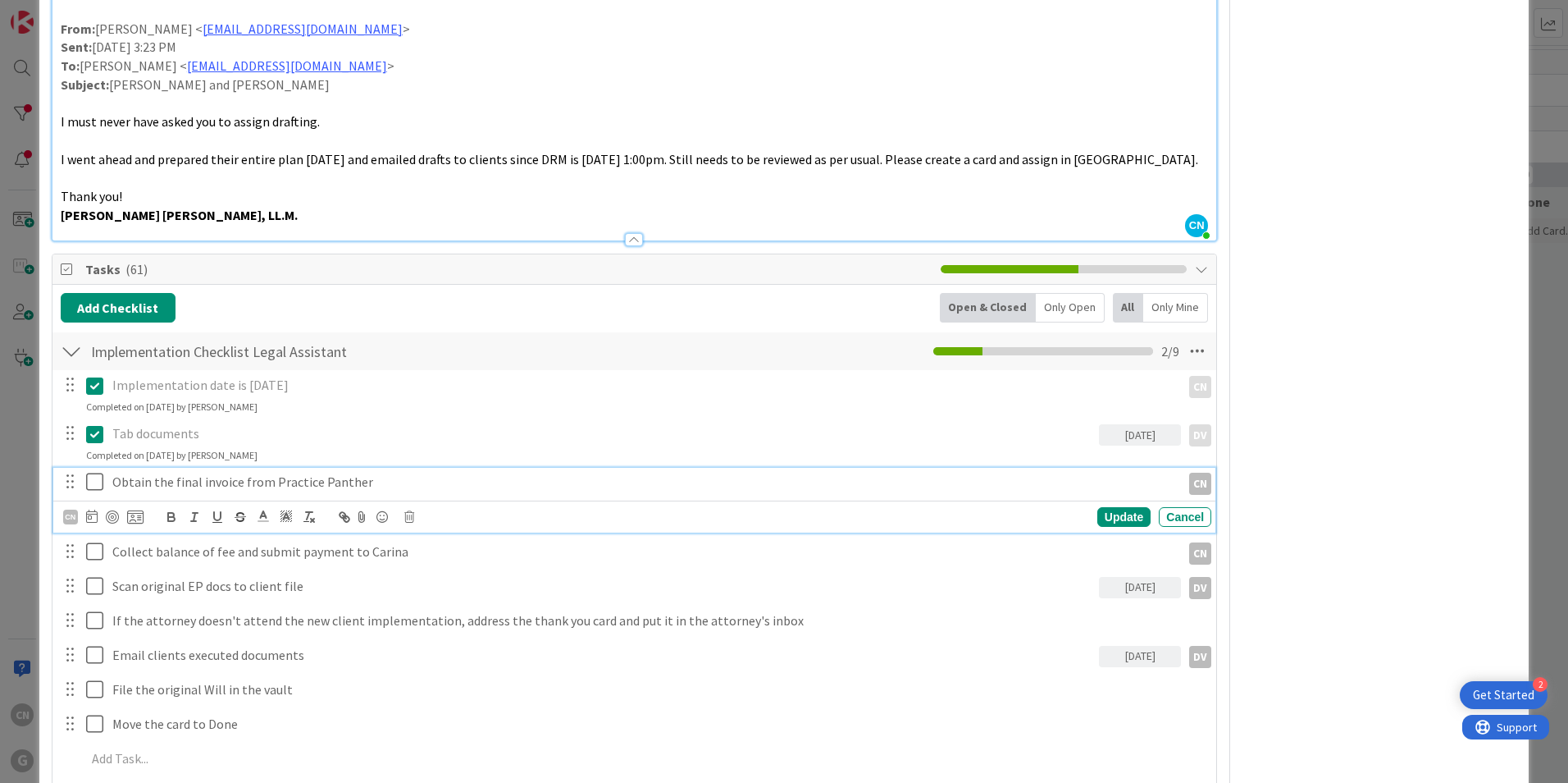
click at [369, 478] on p "Obtain the final invoice from Practice Panther" at bounding box center [643, 482] width 1062 height 19
click at [90, 521] on icon at bounding box center [92, 516] width 11 height 13
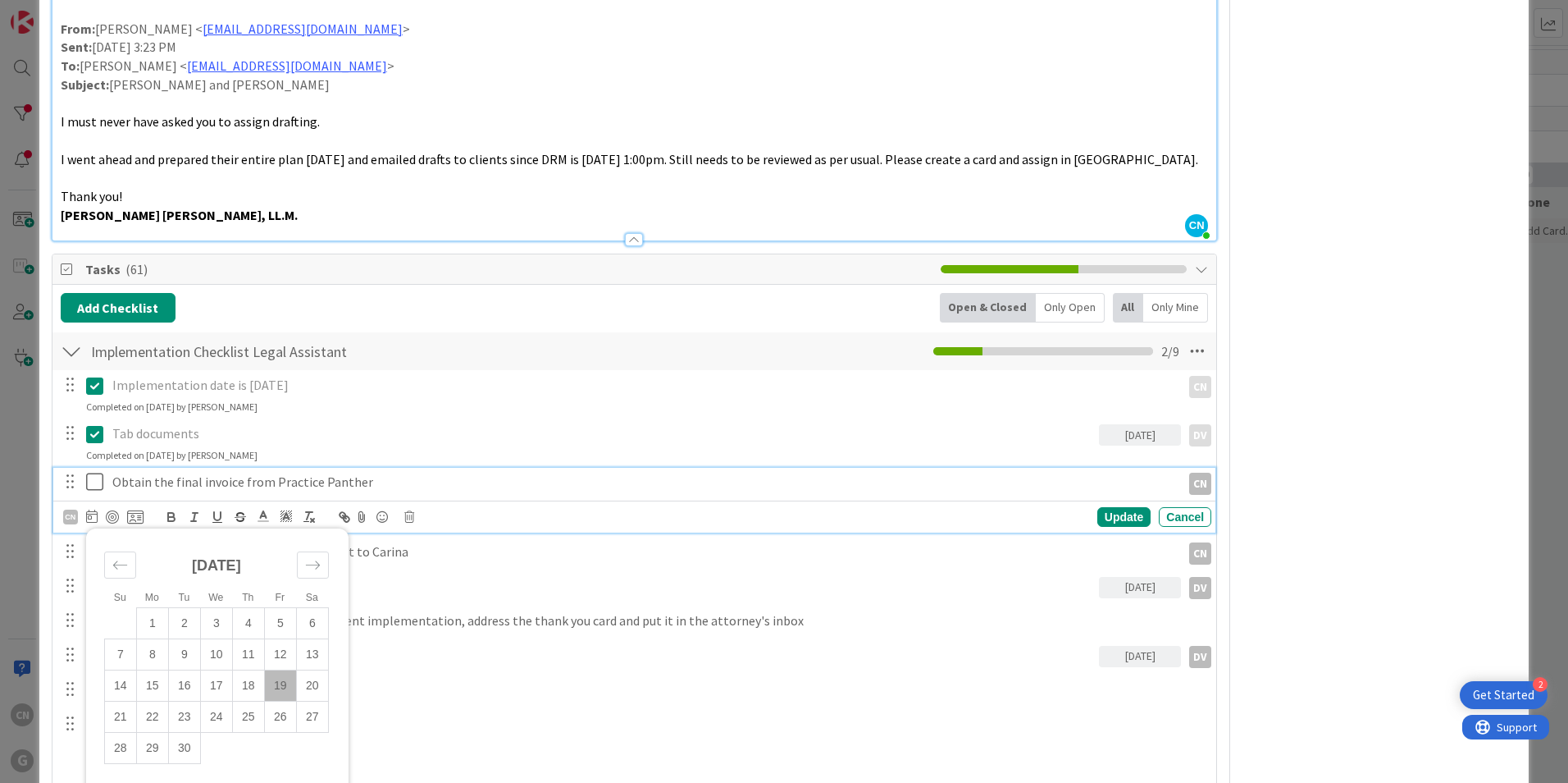
click at [288, 688] on td "19" at bounding box center [280, 684] width 32 height 31
type input "09/19/2025"
click at [1107, 519] on div "Update" at bounding box center [1123, 517] width 53 height 20
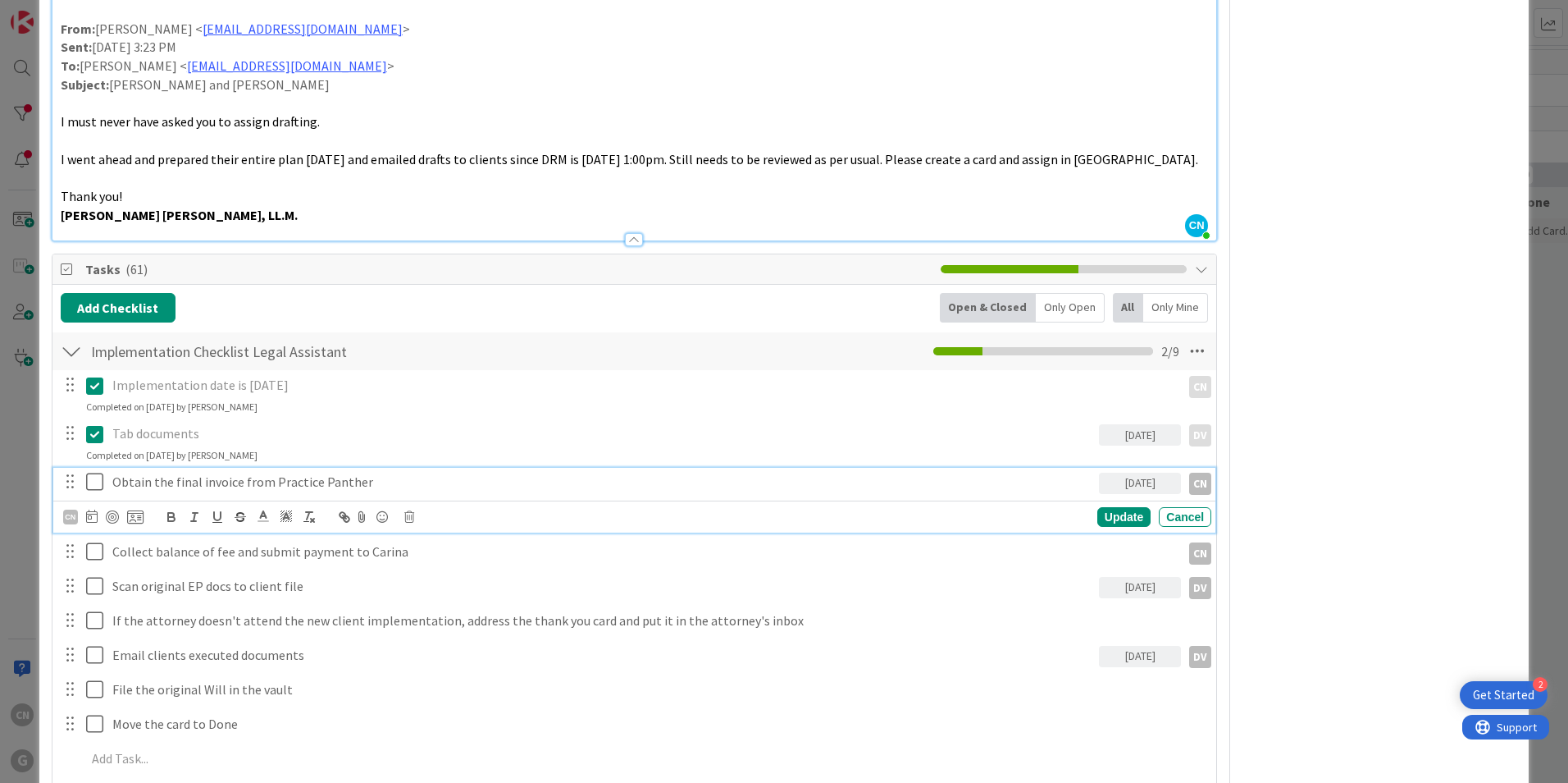
click at [91, 486] on icon at bounding box center [94, 481] width 17 height 20
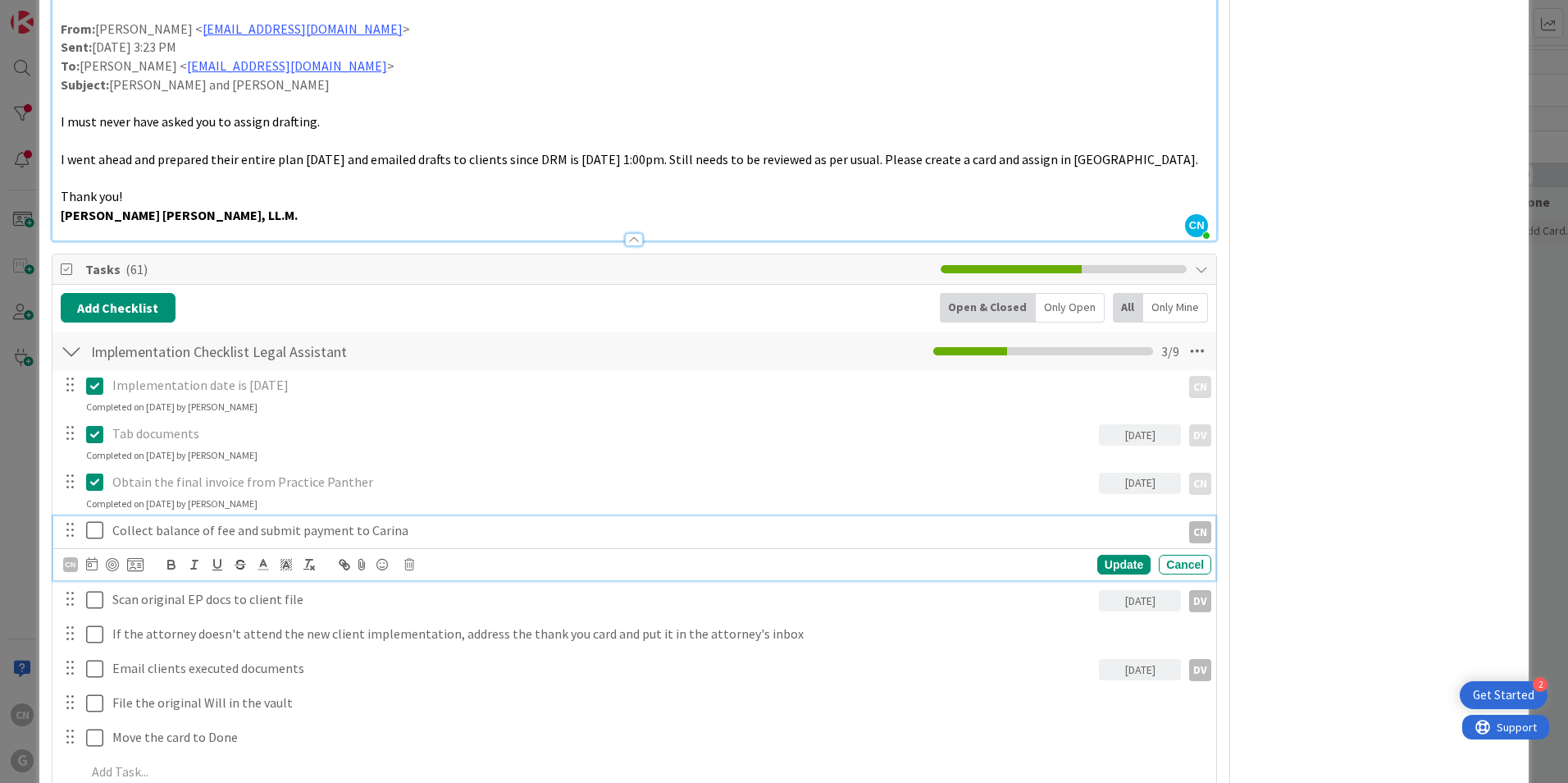
click at [408, 533] on p "Collect balance of fee and submit payment to Carina" at bounding box center [643, 531] width 1062 height 19
click at [92, 568] on icon at bounding box center [92, 563] width 11 height 13
click at [97, 531] on icon at bounding box center [94, 530] width 17 height 20
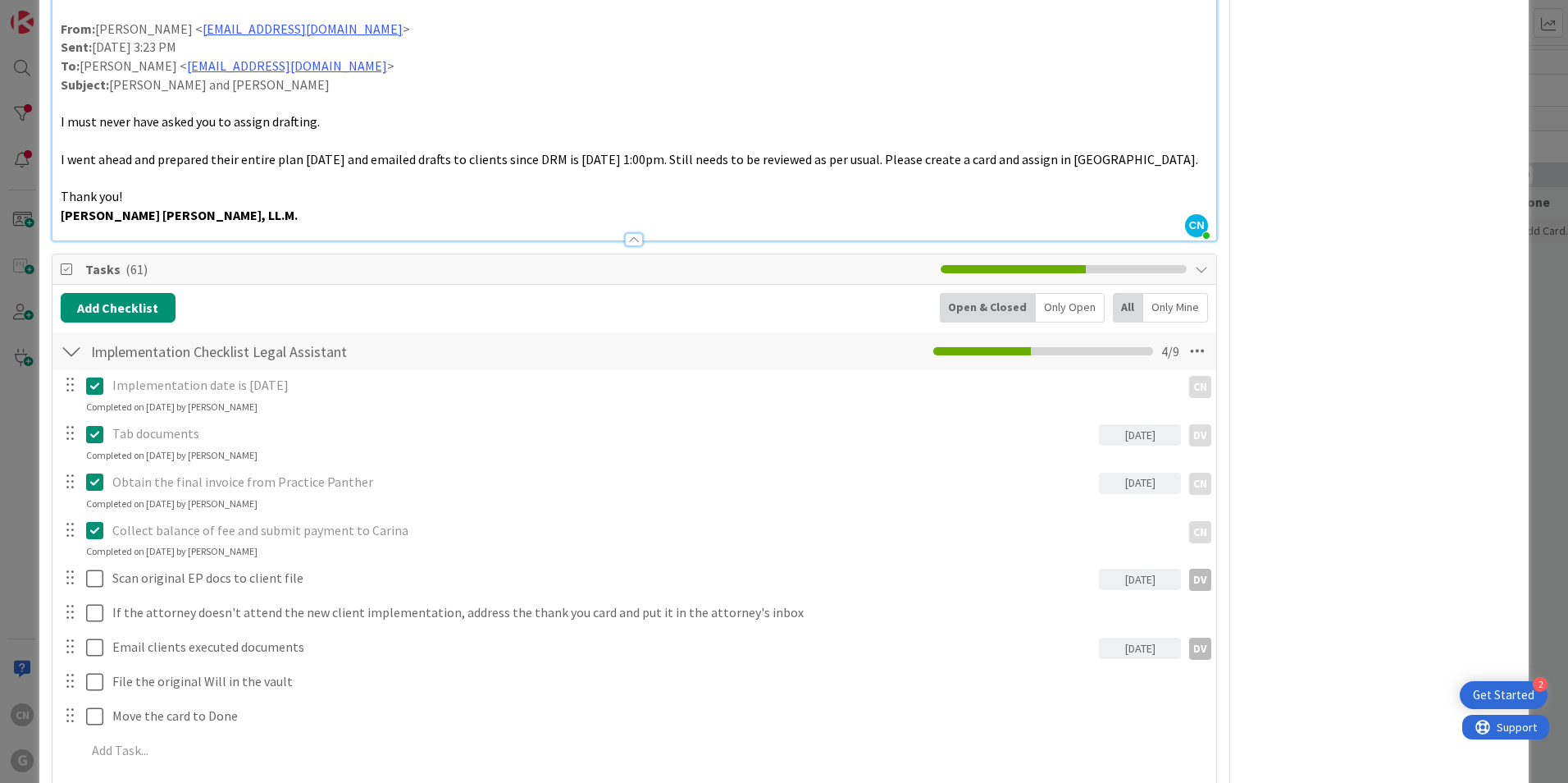
click at [97, 531] on icon at bounding box center [94, 530] width 17 height 20
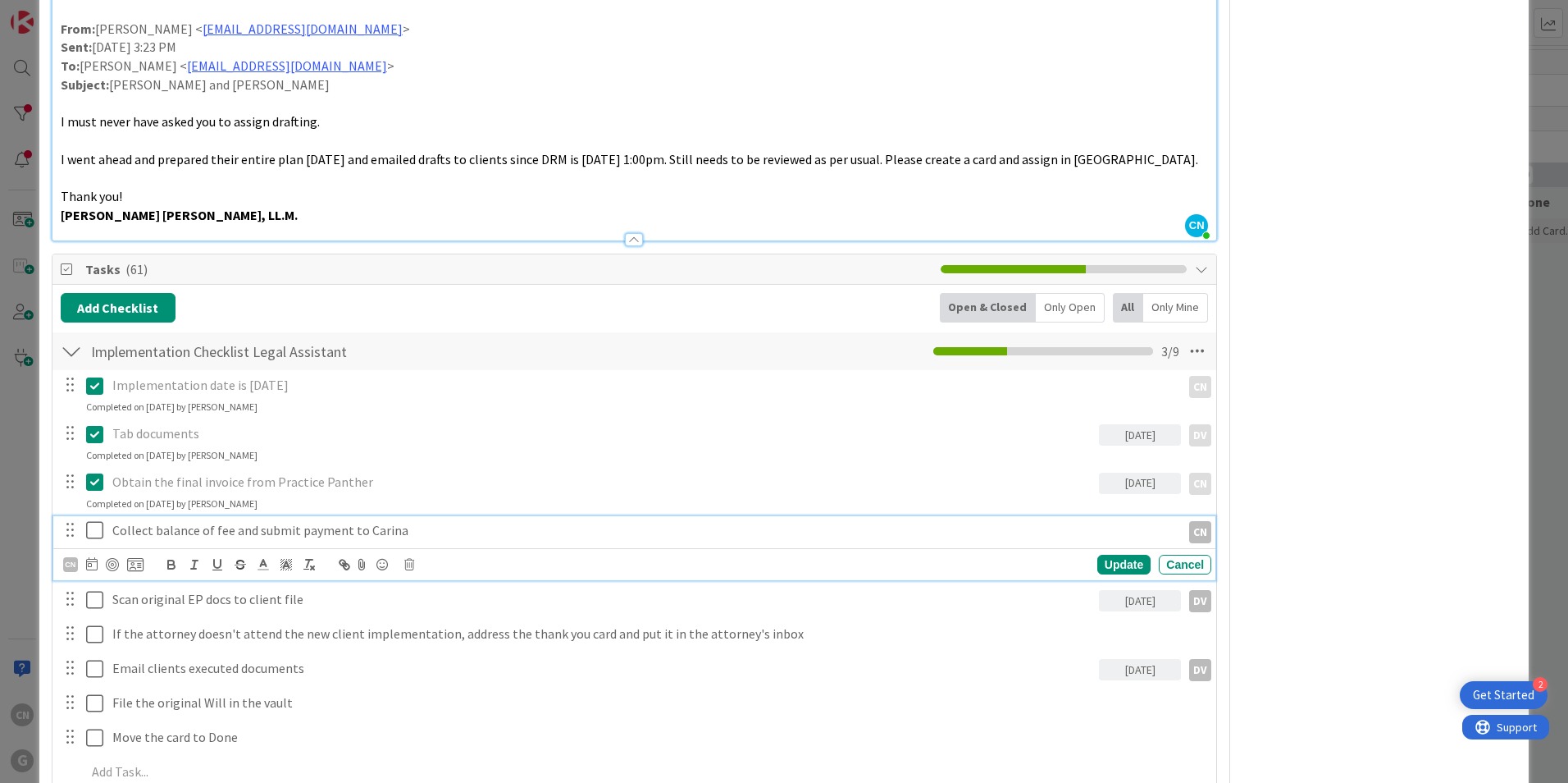
type textarea "x"
click at [90, 562] on icon at bounding box center [92, 563] width 11 height 13
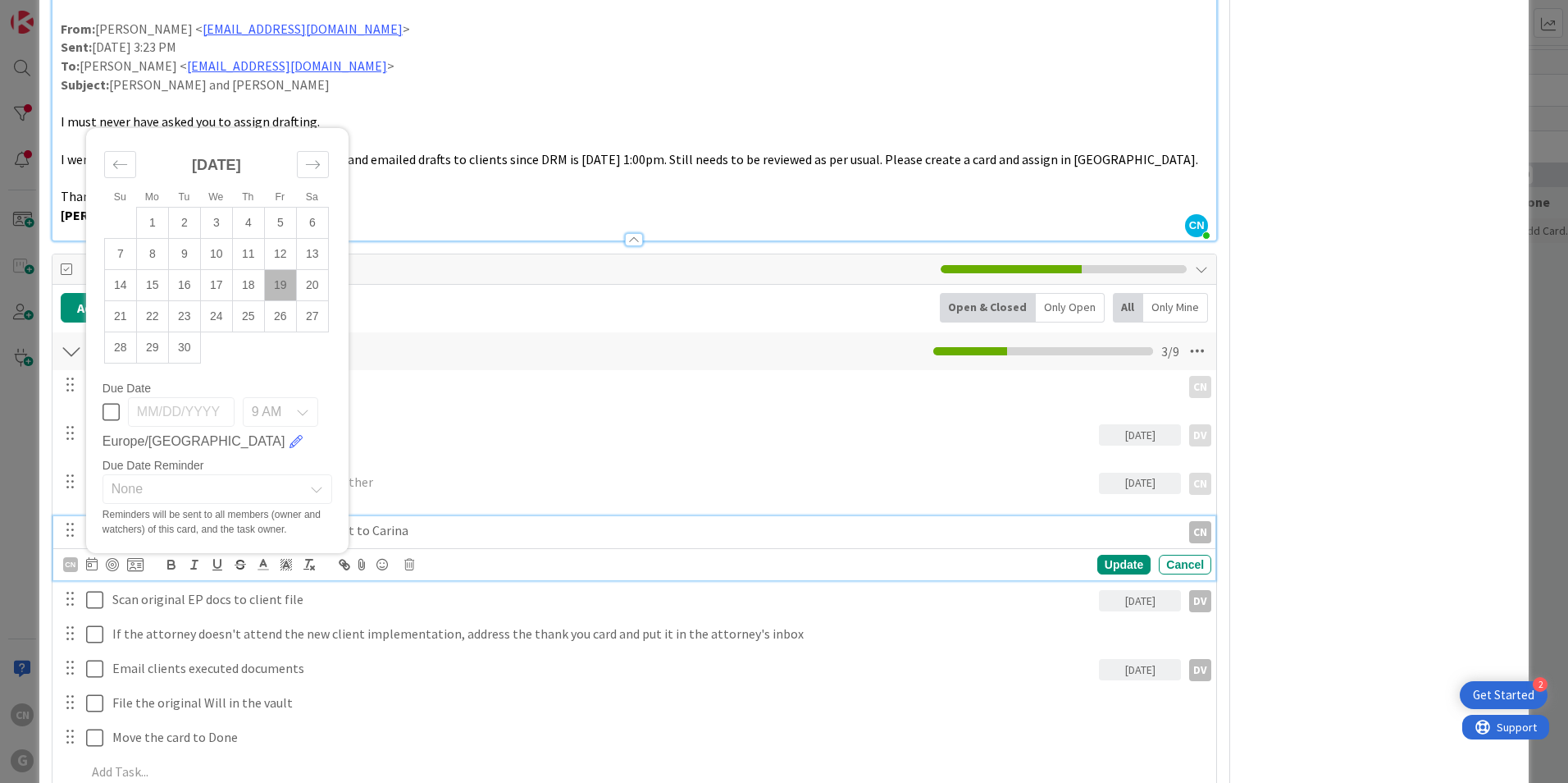
click at [279, 284] on td "19" at bounding box center [280, 285] width 32 height 31
type input "09/19/2025"
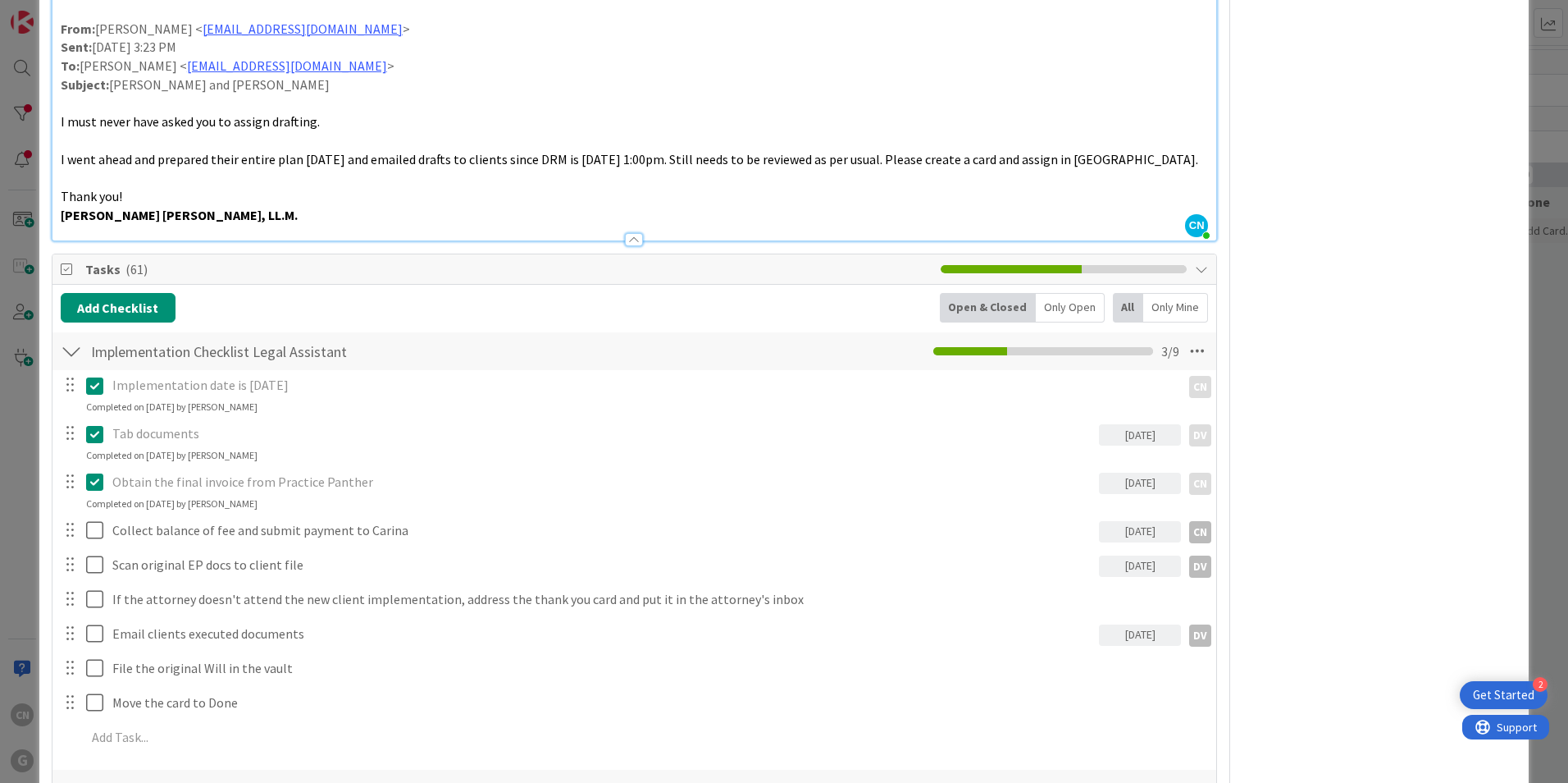
click at [1115, 562] on div "Implementation date is 9-19-25 CN CN Update Cancel Completed on 09/17/2025 by C…" at bounding box center [634, 563] width 1147 height 387
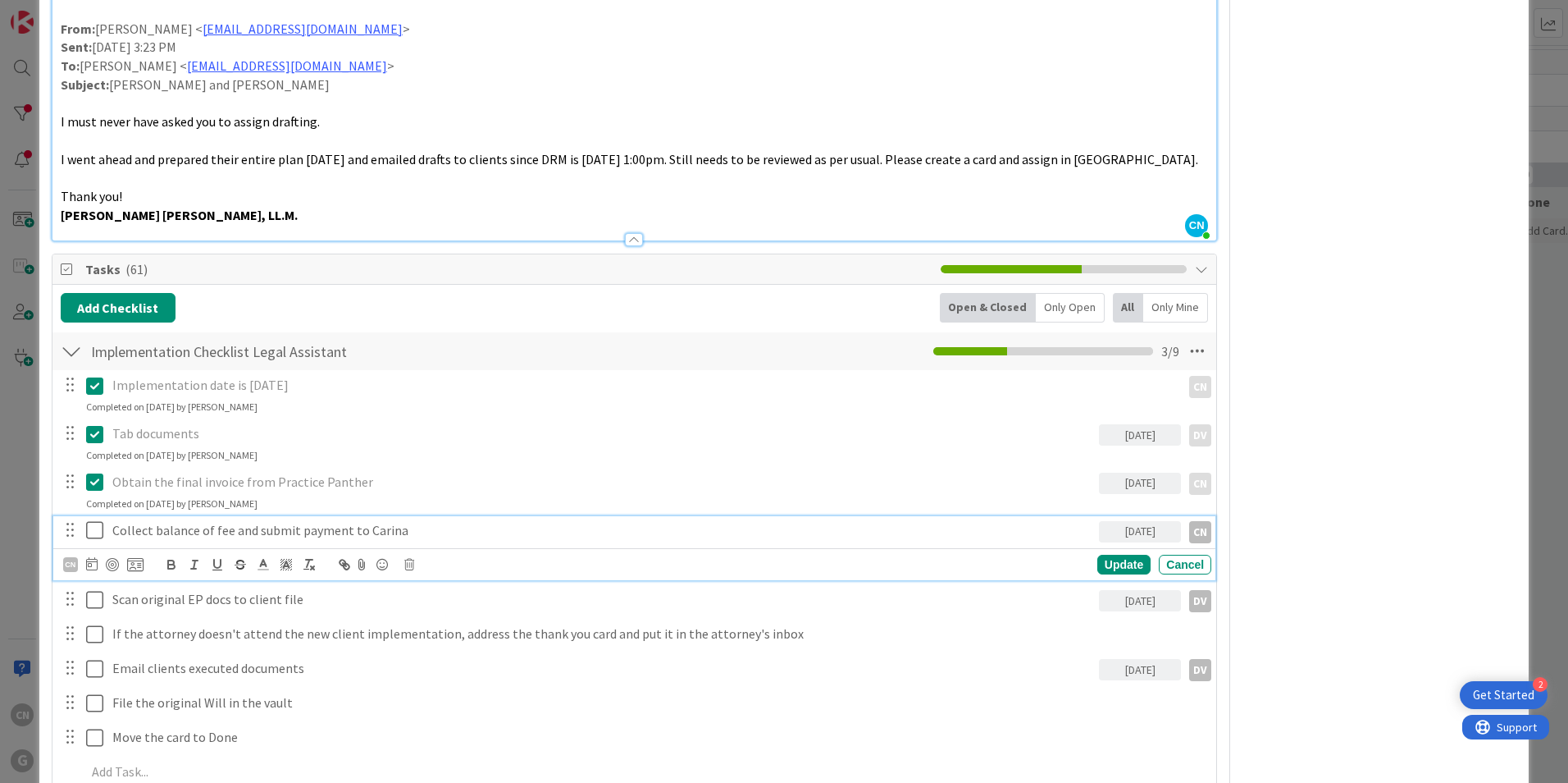
click at [98, 531] on icon at bounding box center [94, 530] width 17 height 20
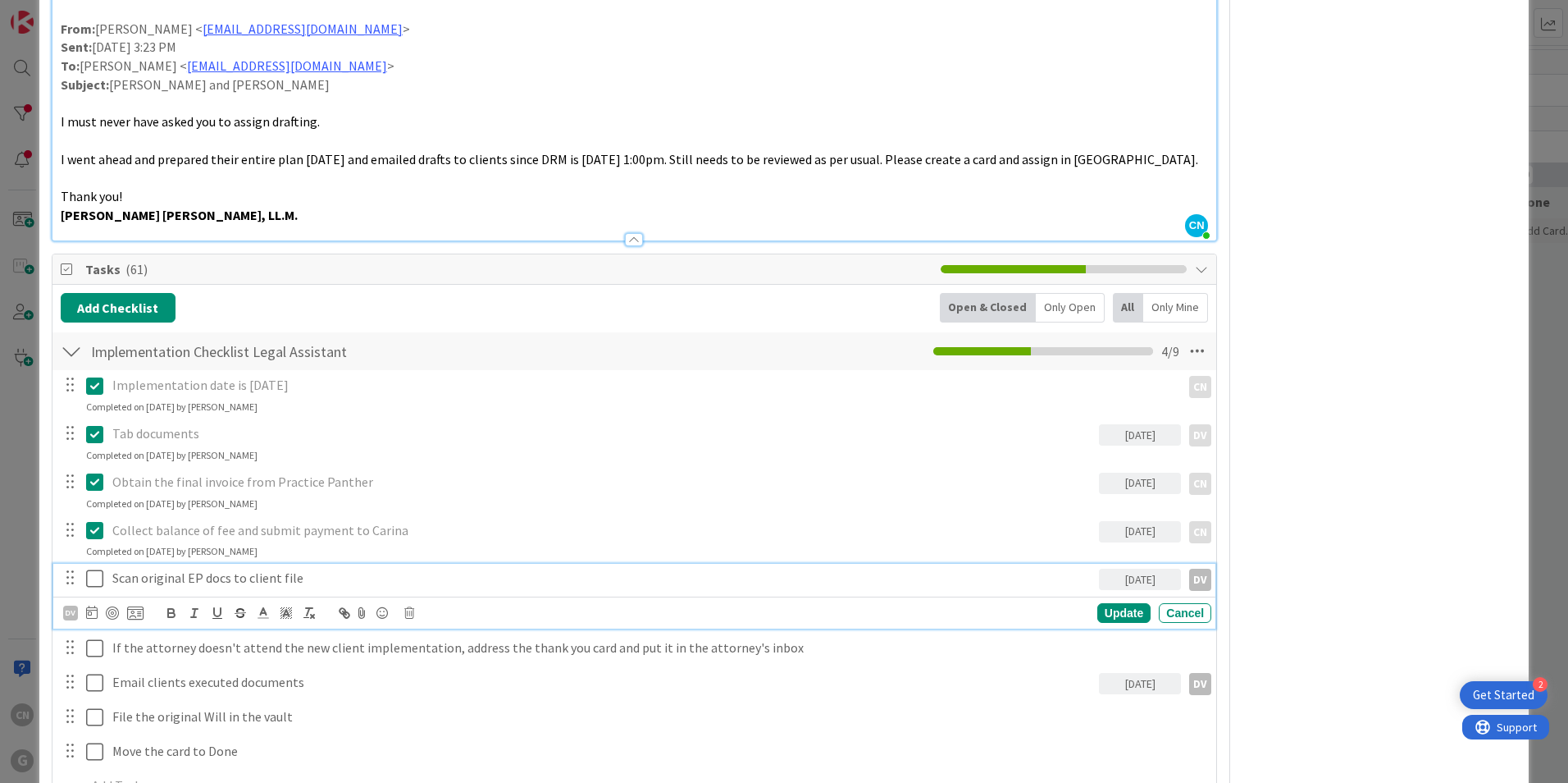
click at [321, 577] on p "Scan original EP docs to client file" at bounding box center [601, 577] width 980 height 19
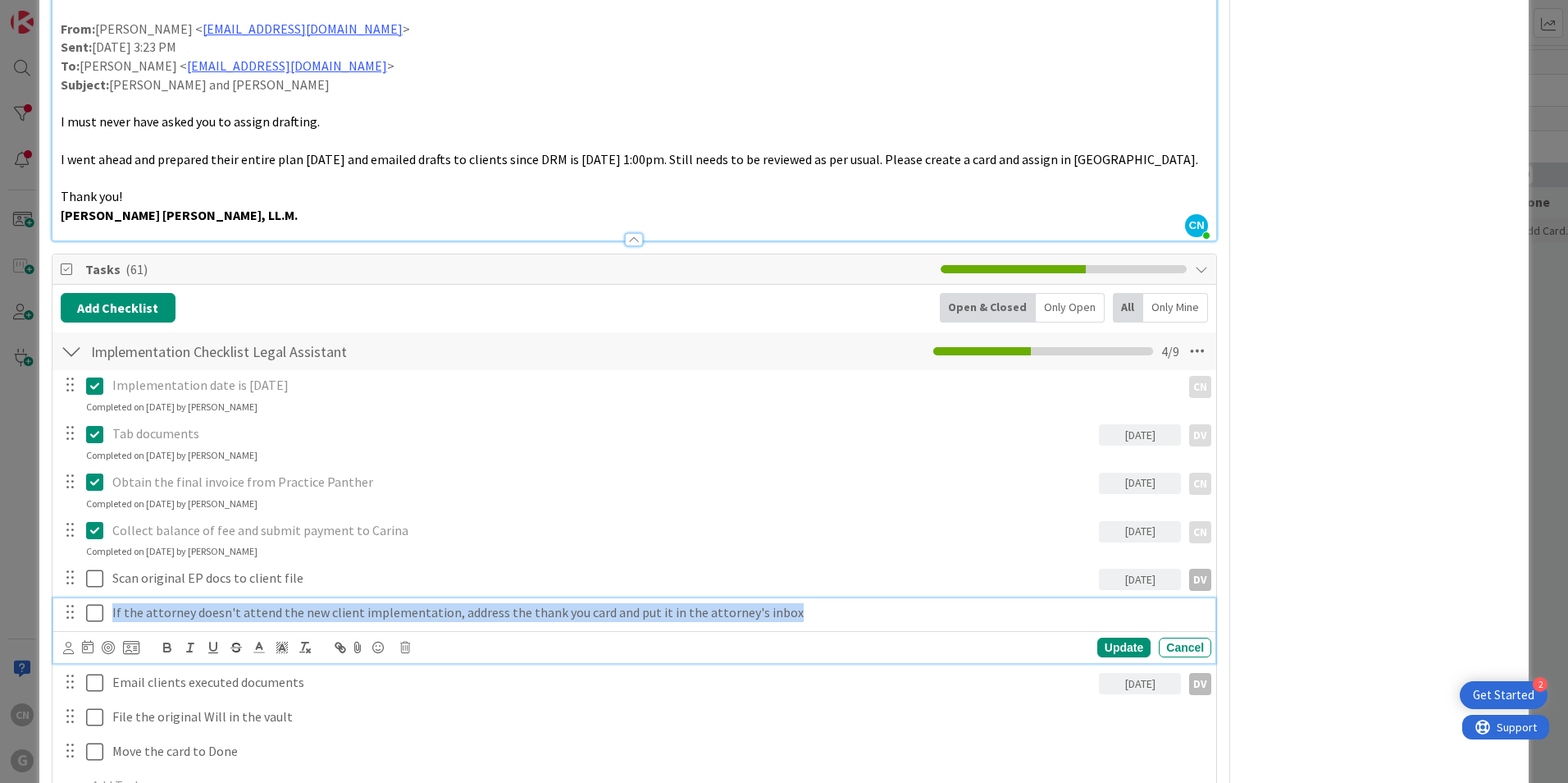
drag, startPoint x: 841, startPoint y: 612, endPoint x: 56, endPoint y: 644, distance: 785.7
click at [883, 609] on p "If the attorney doesn't attend the new client implementation, address the thank…" at bounding box center [657, 612] width 1092 height 19
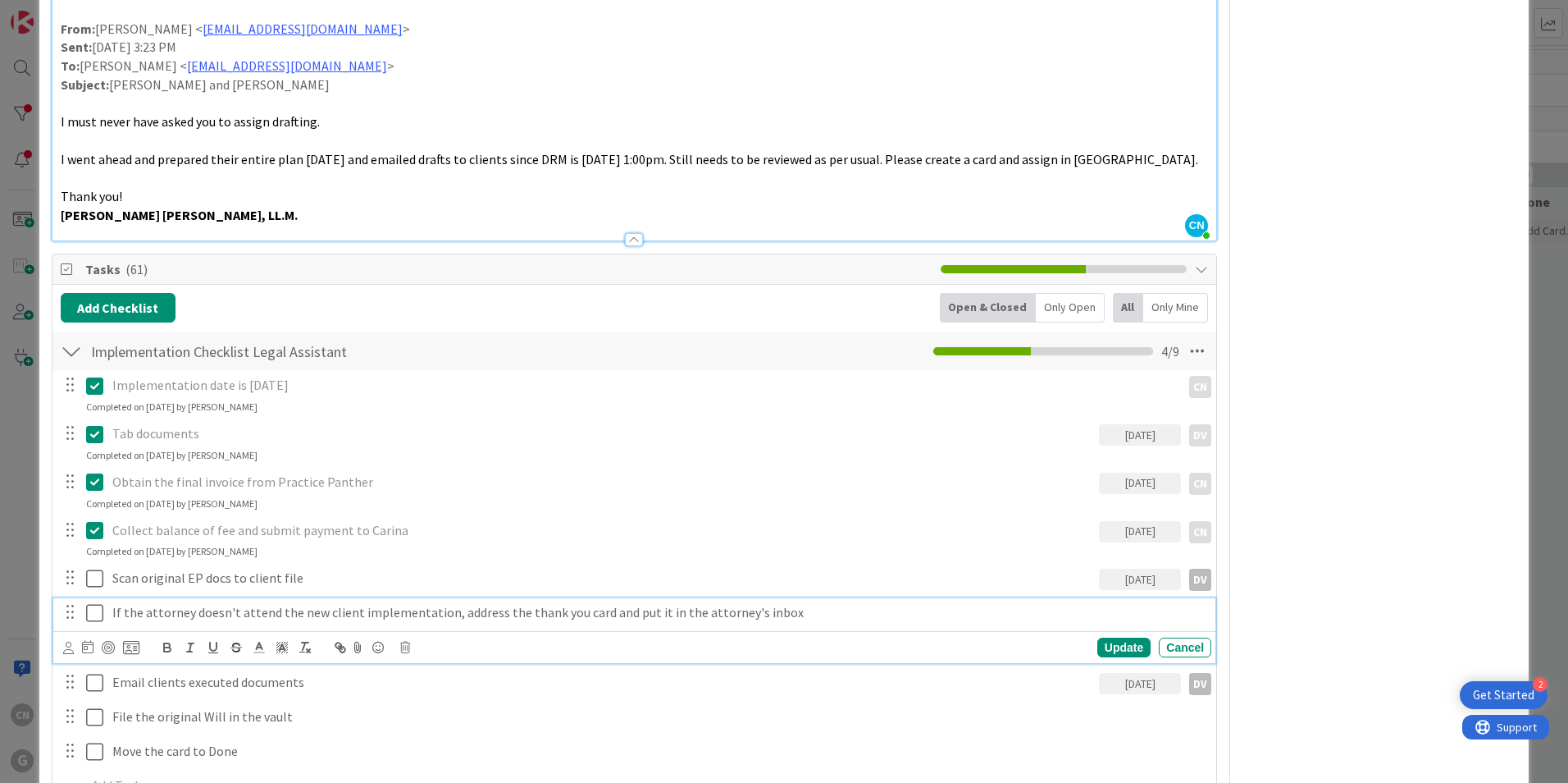
click at [802, 614] on p "If the attorney doesn't attend the new client implementation, address the thank…" at bounding box center [657, 612] width 1092 height 19
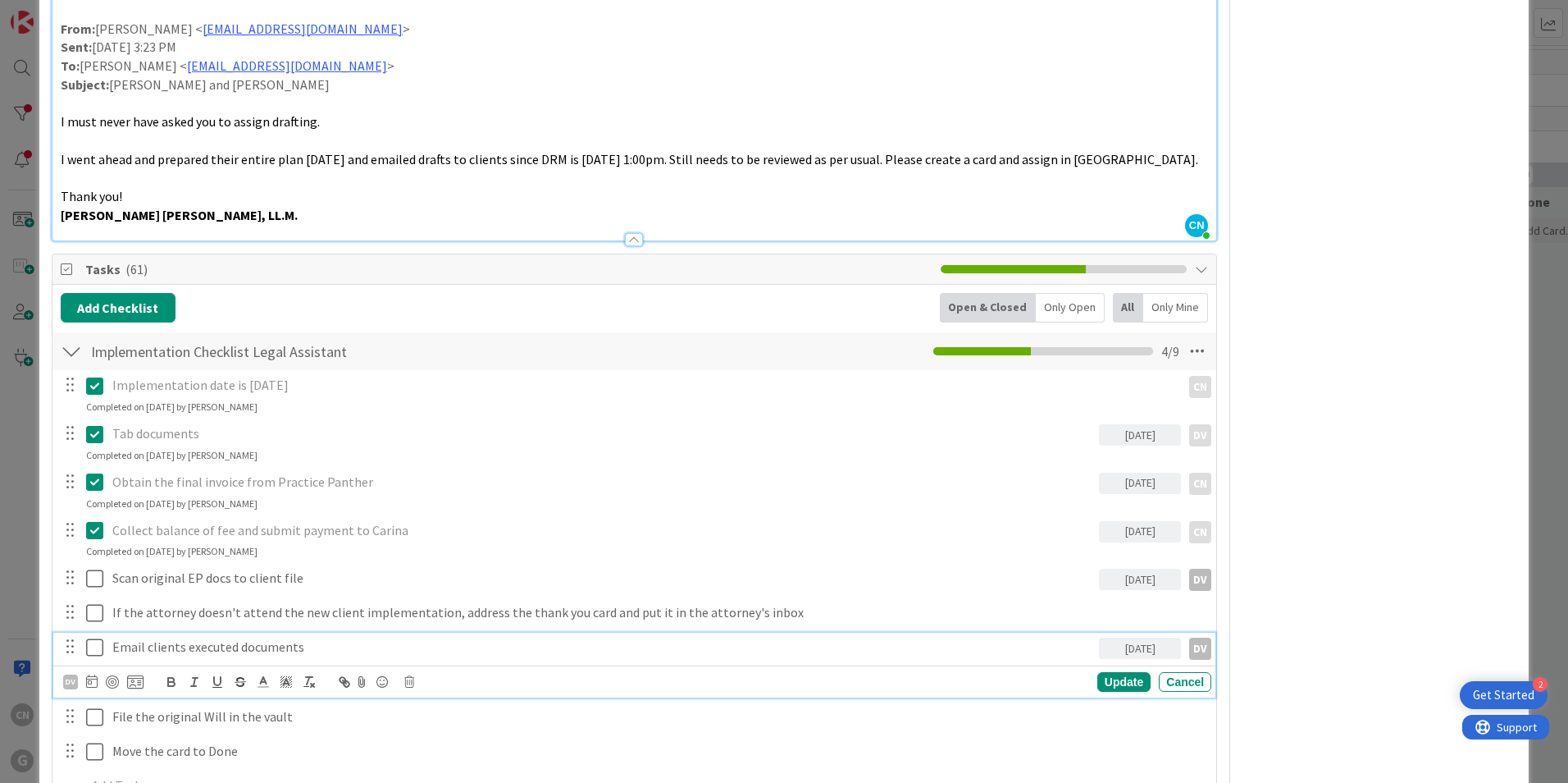
click at [332, 648] on p "Email clients executed documents" at bounding box center [601, 647] width 980 height 19
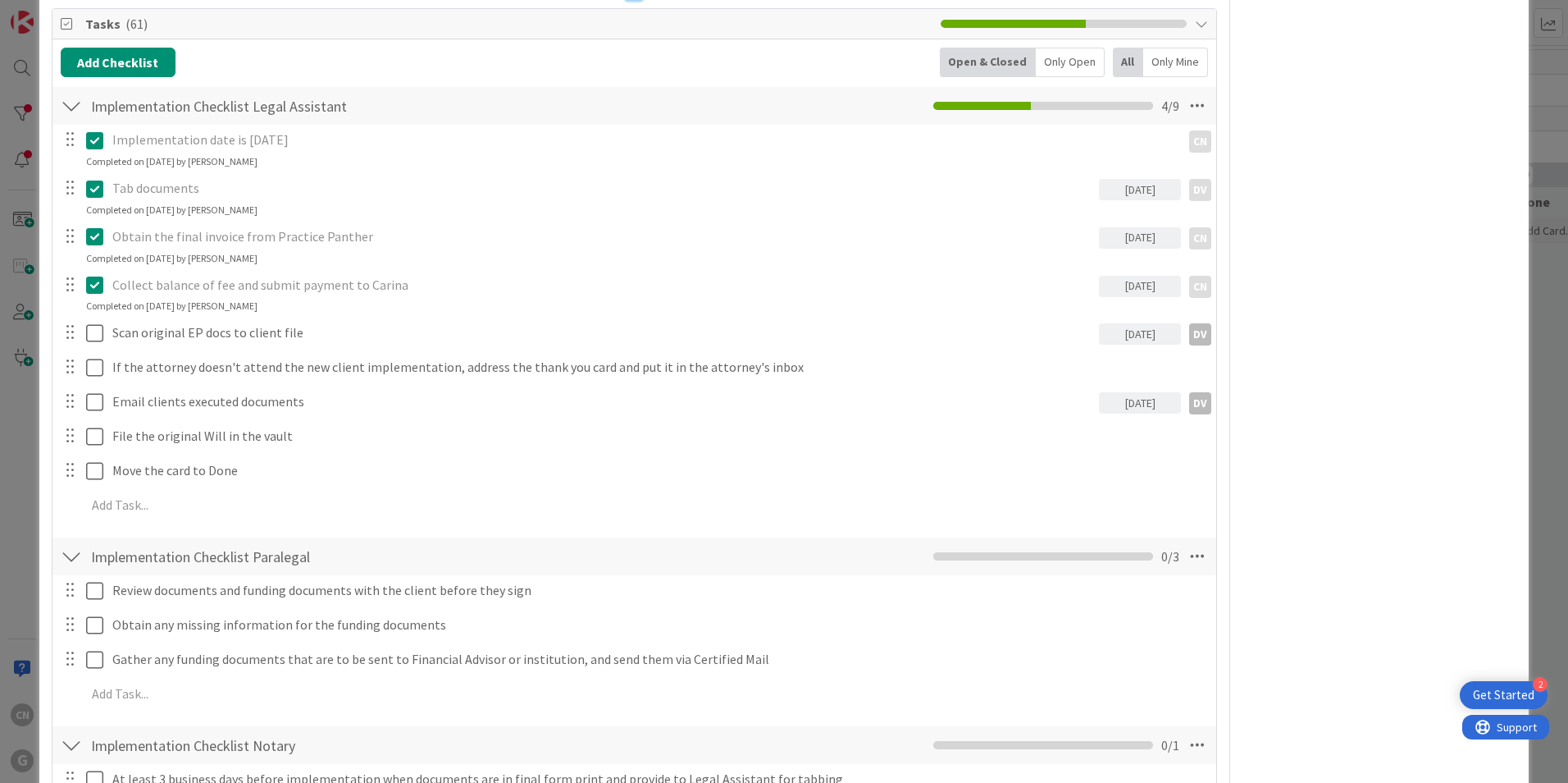
scroll to position [1441, 0]
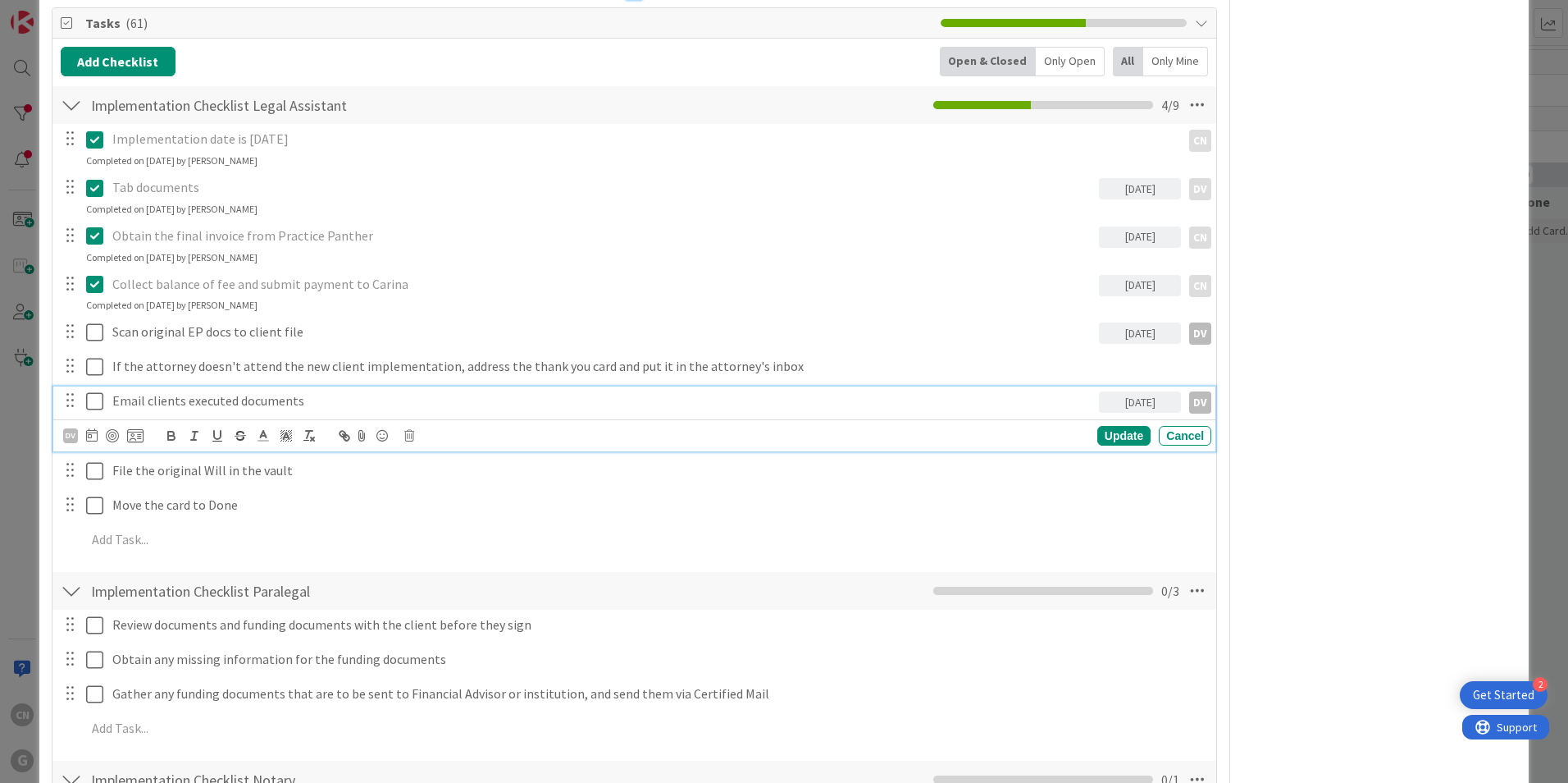
click at [322, 400] on p "Email clients executed documents" at bounding box center [601, 401] width 980 height 19
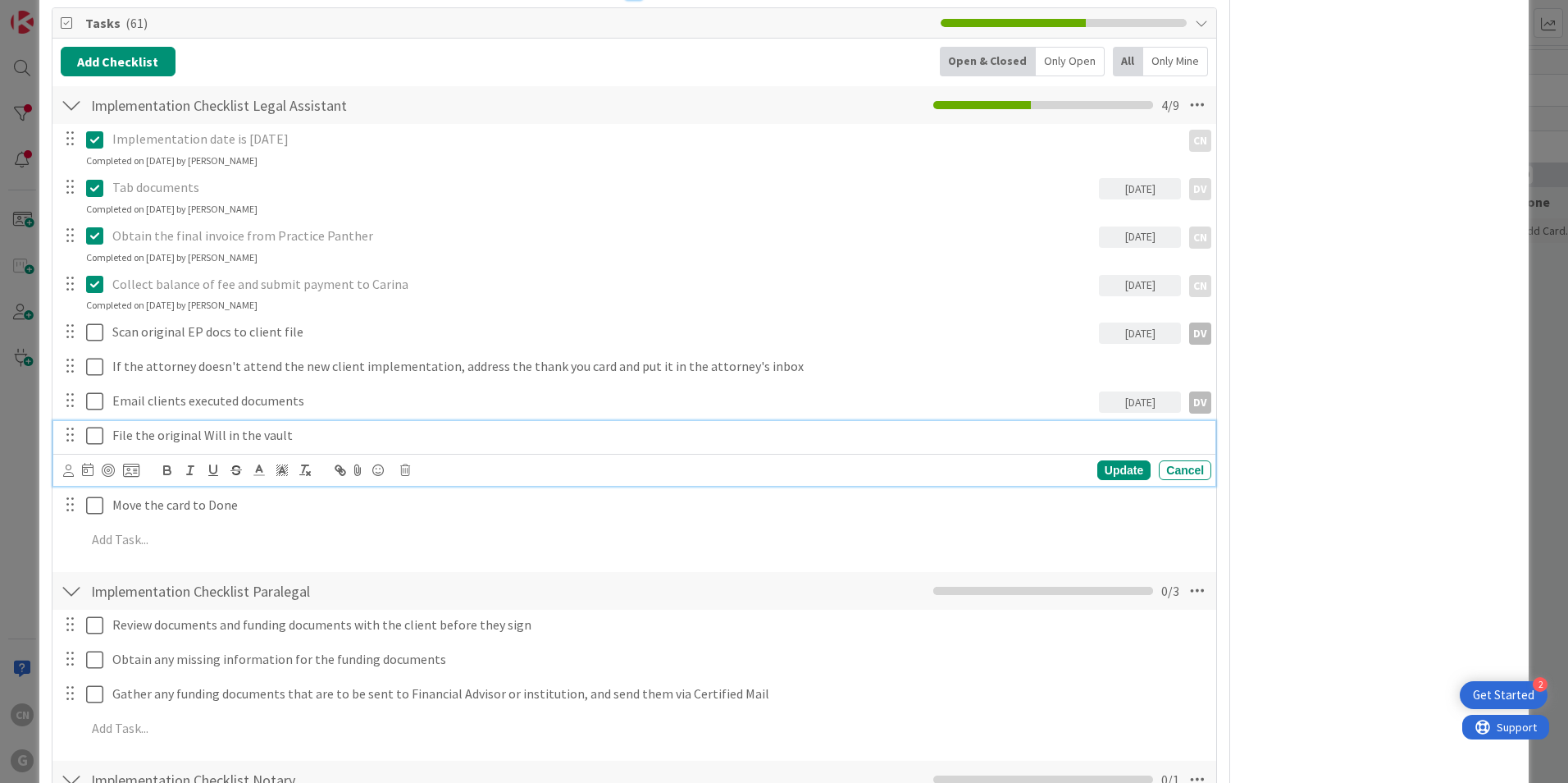
click at [318, 436] on p "File the original Will in the vault" at bounding box center [657, 435] width 1092 height 19
click at [65, 470] on icon at bounding box center [68, 470] width 10 height 12
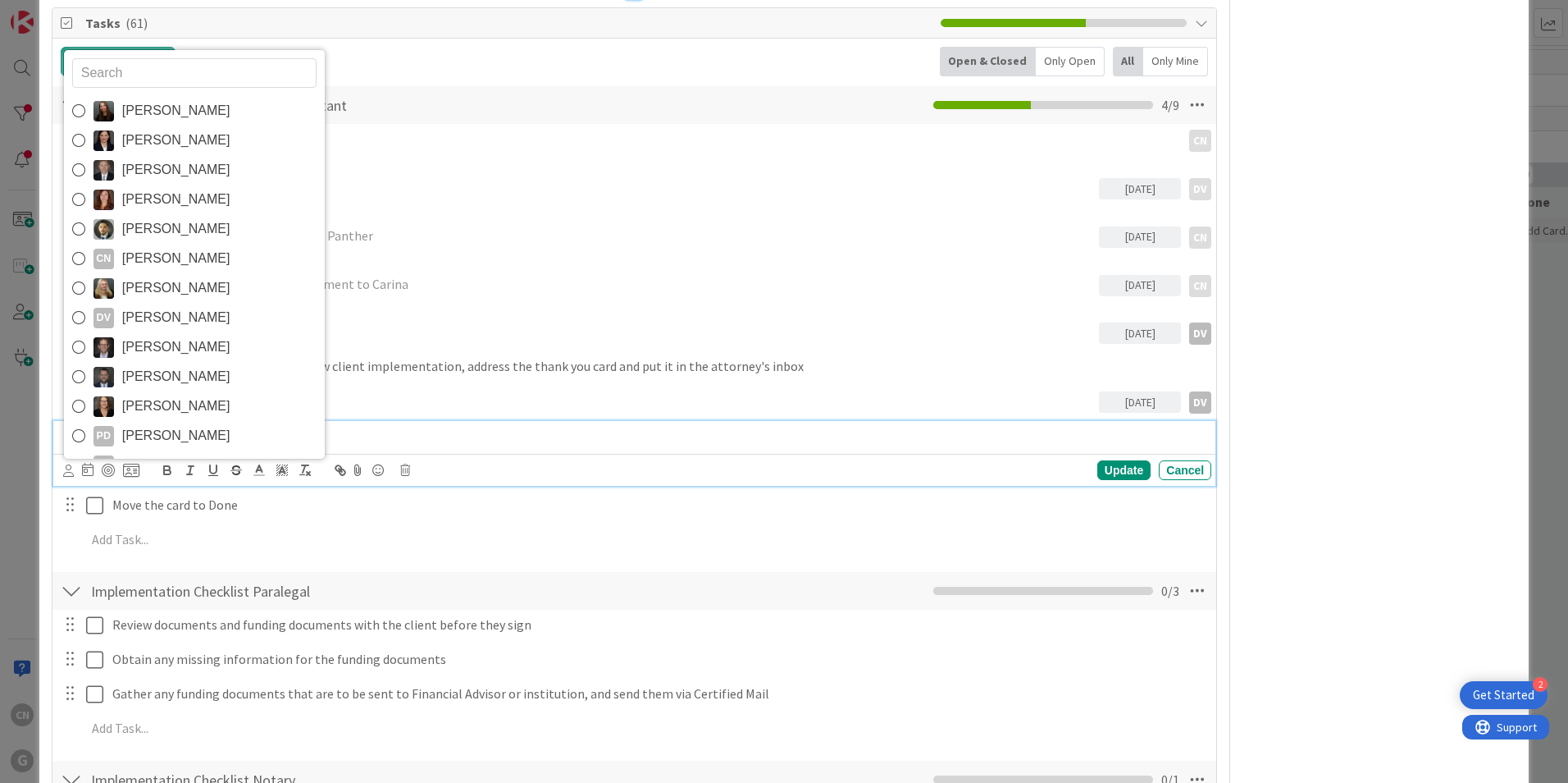
click at [199, 306] on span "Dayanna Valderrama" at bounding box center [177, 318] width 108 height 24
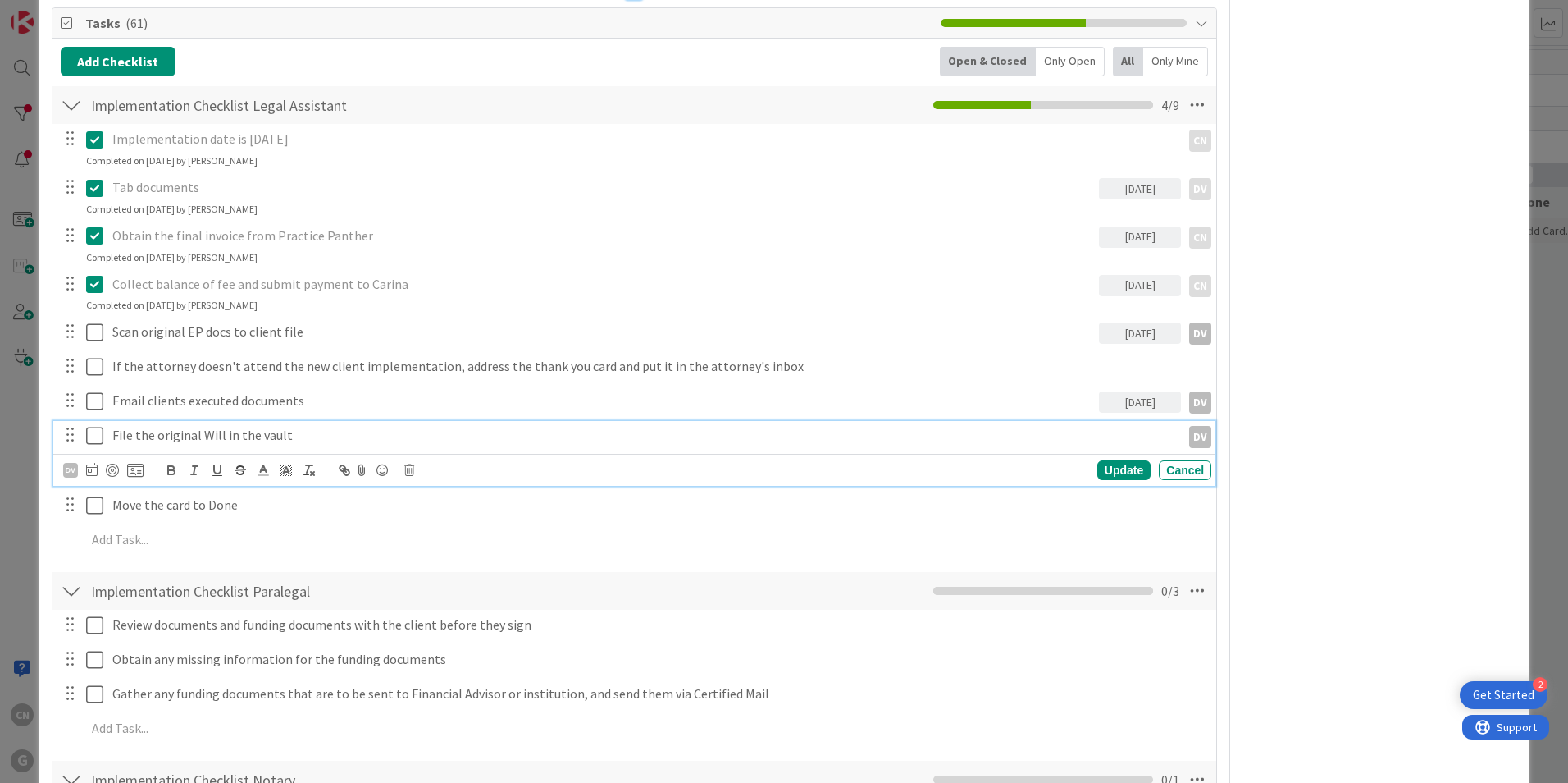
type textarea "x"
click at [96, 473] on icon at bounding box center [92, 469] width 11 height 13
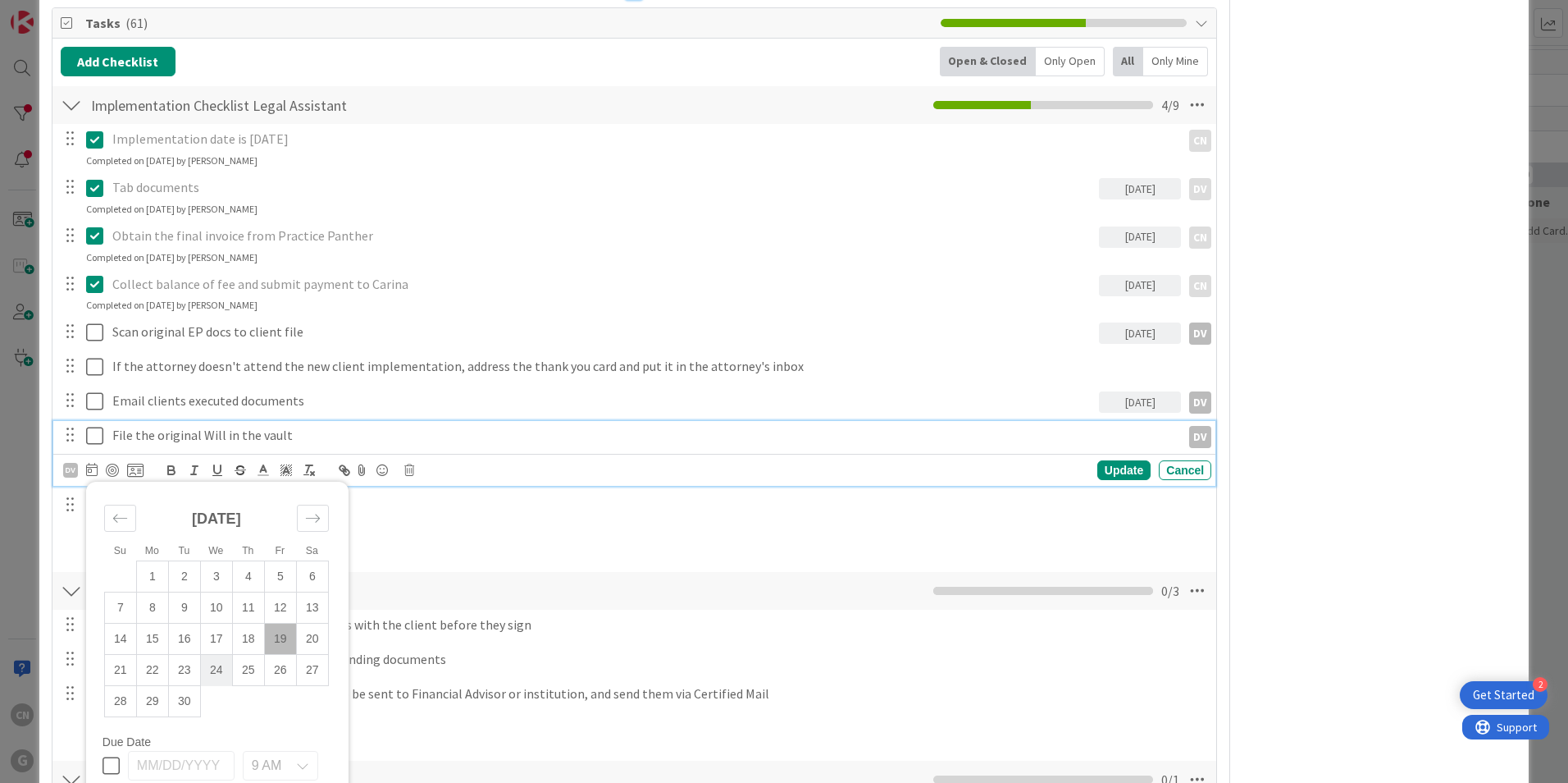
click at [214, 667] on td "24" at bounding box center [216, 670] width 32 height 31
type input "09/24/2025"
drag, startPoint x: 214, startPoint y: 667, endPoint x: 236, endPoint y: 651, distance: 27.2
click at [214, 666] on td "24" at bounding box center [216, 670] width 32 height 31
click at [1112, 461] on div "Update" at bounding box center [1123, 470] width 53 height 20
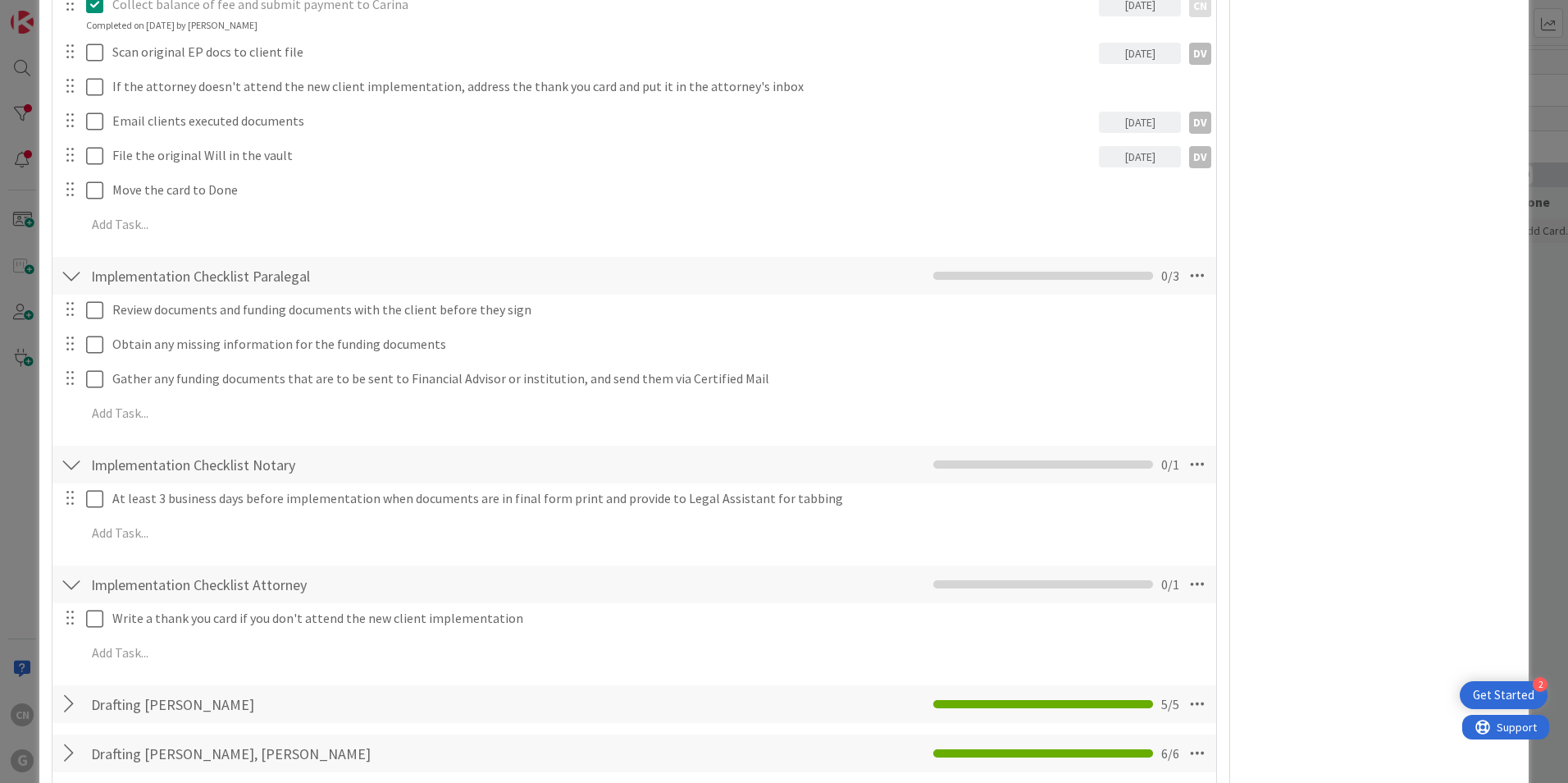
scroll to position [1721, 0]
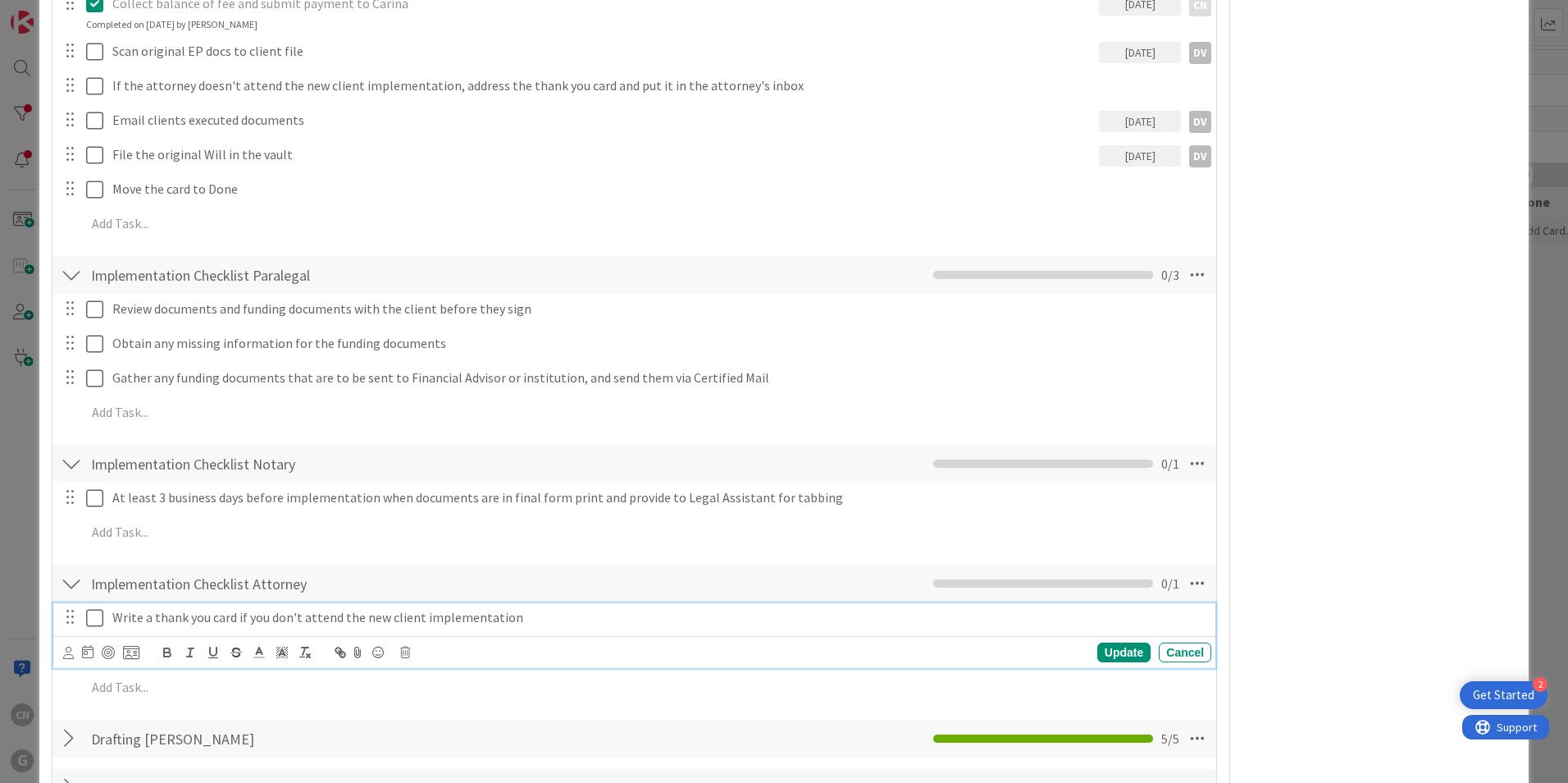
click at [94, 624] on icon at bounding box center [94, 618] width 17 height 20
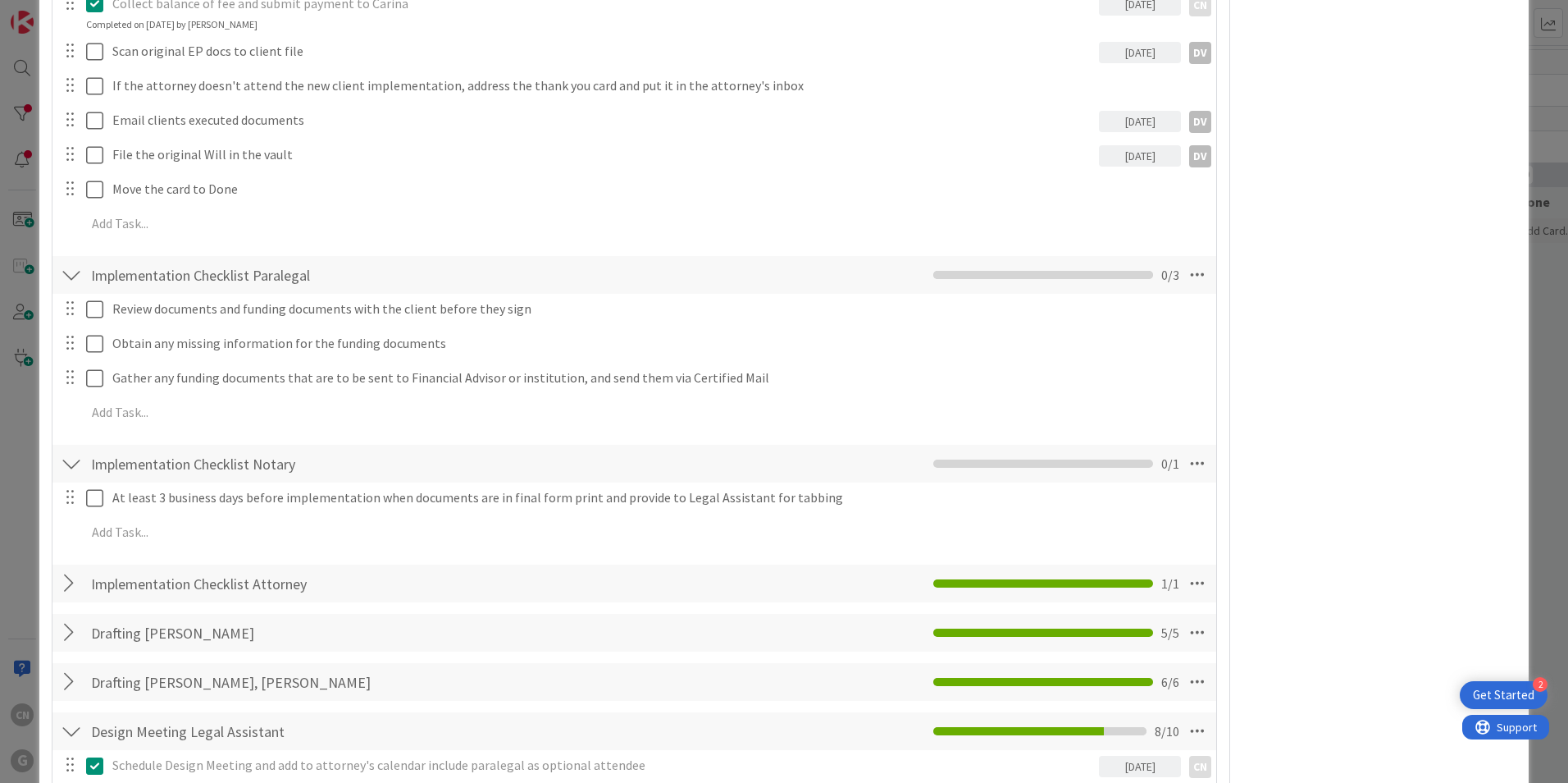
click at [70, 581] on div at bounding box center [71, 583] width 21 height 30
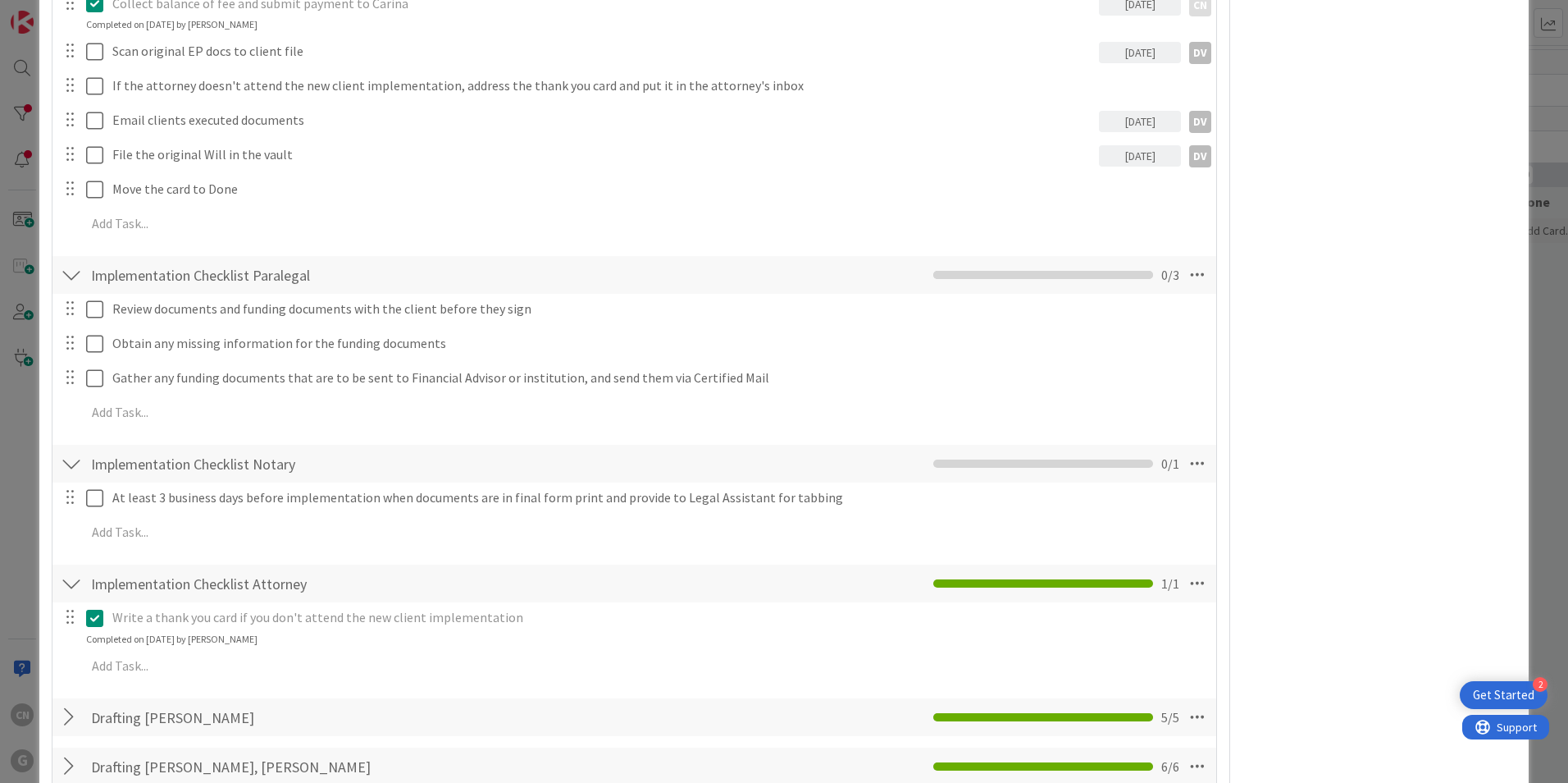
click at [96, 615] on icon at bounding box center [94, 618] width 17 height 20
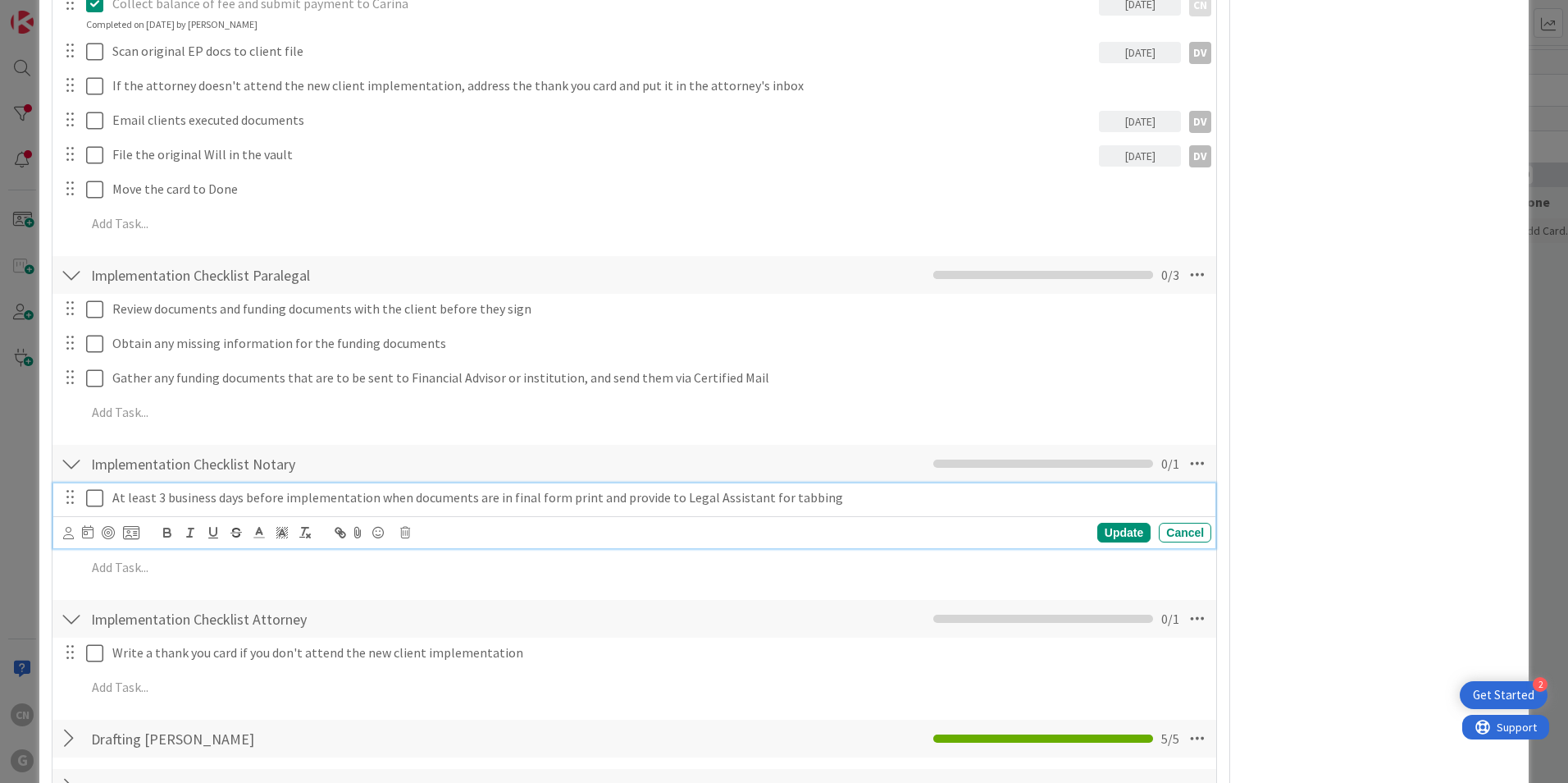
click at [98, 496] on icon at bounding box center [94, 497] width 17 height 20
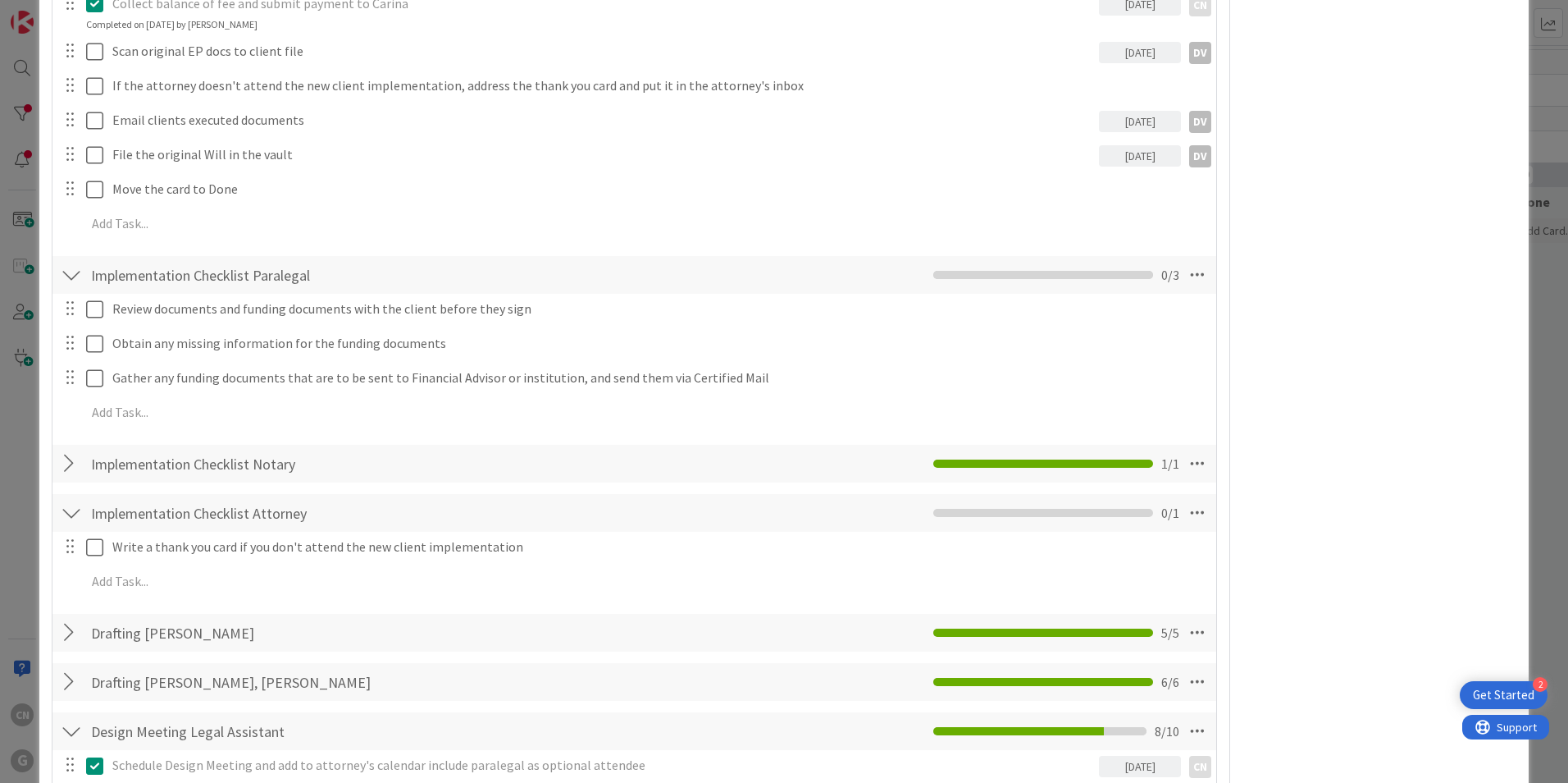
click at [61, 467] on div at bounding box center [71, 463] width 21 height 30
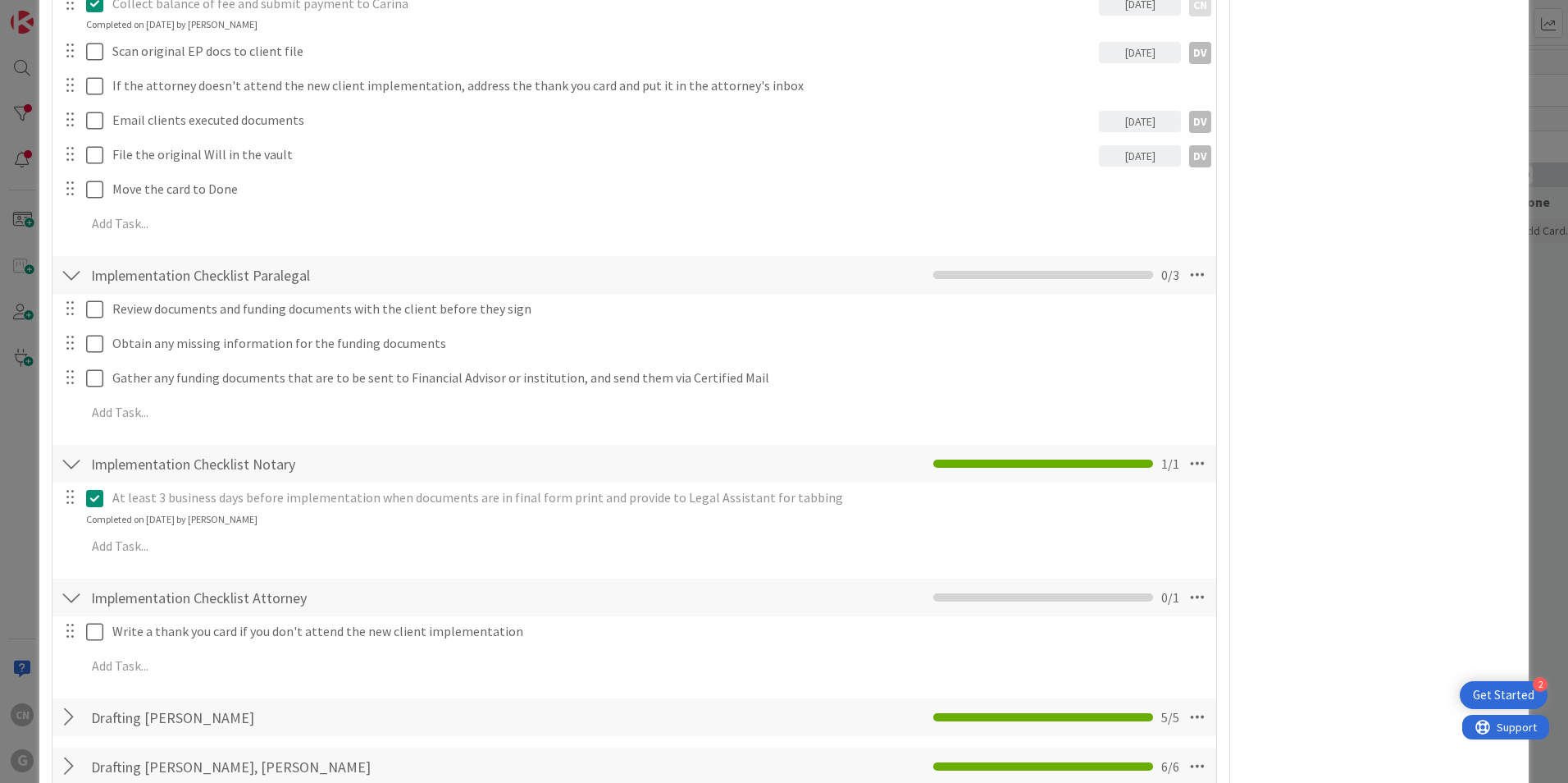
click at [64, 467] on div at bounding box center [71, 463] width 21 height 30
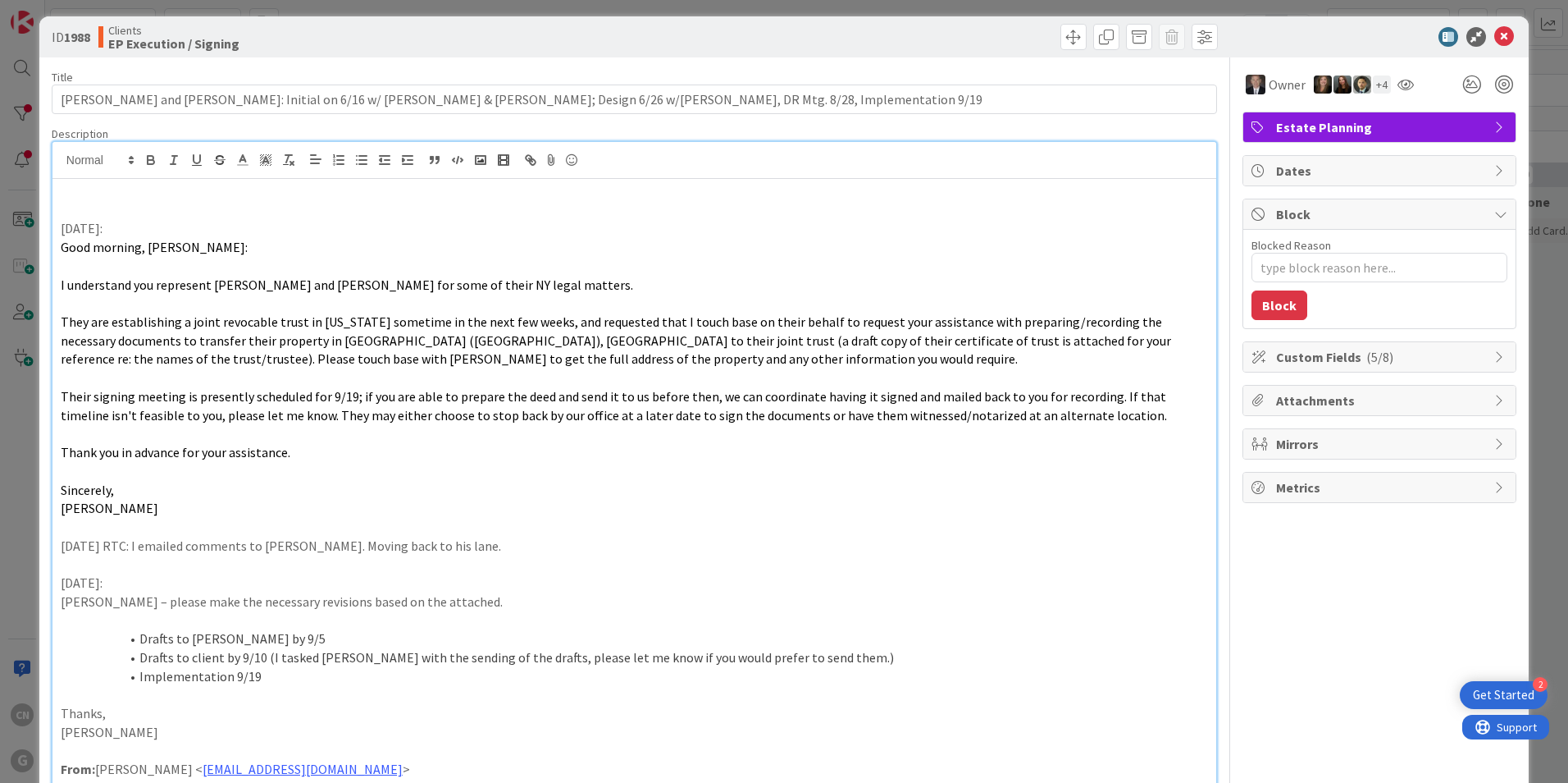
scroll to position [0, 0]
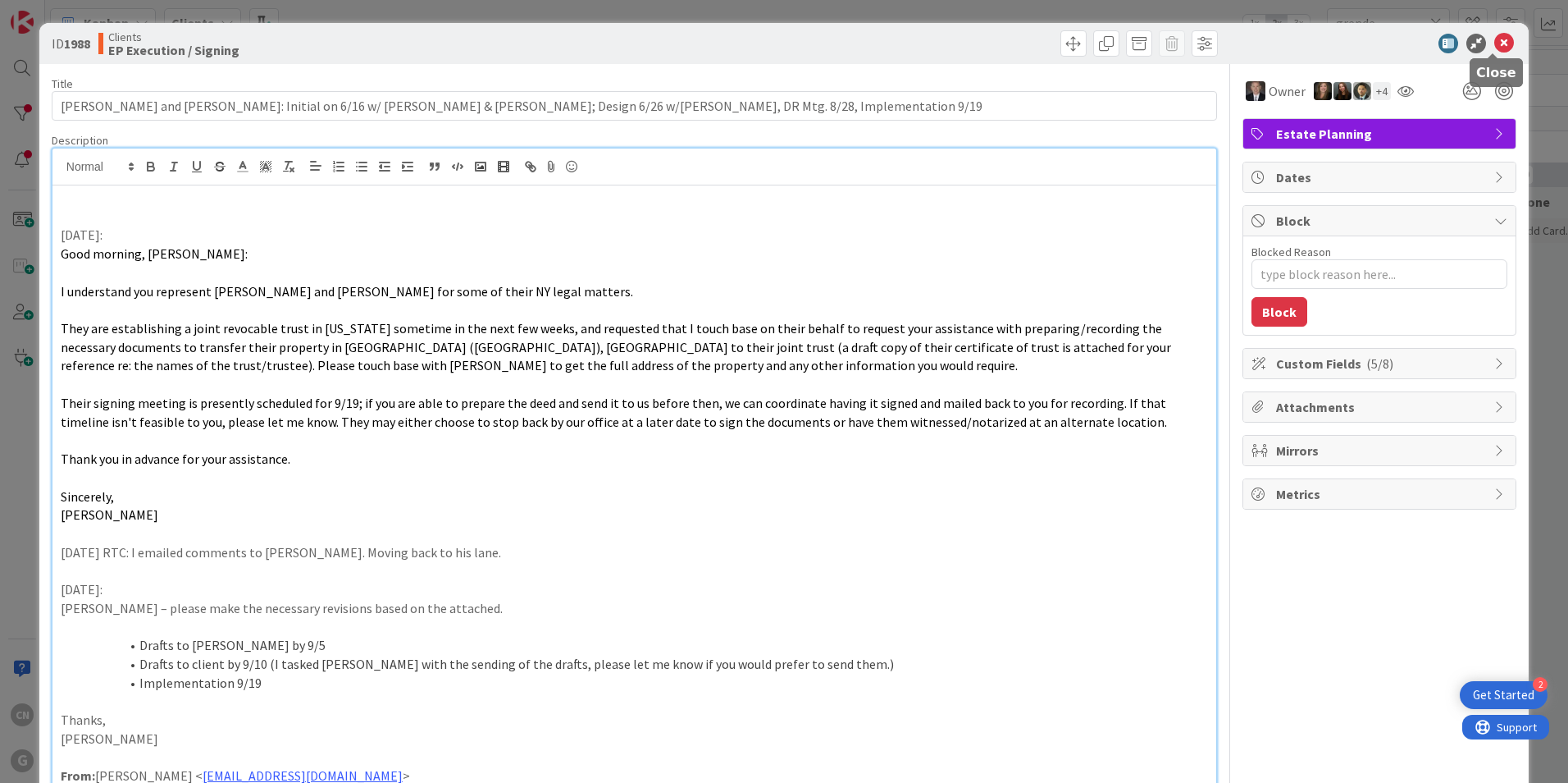
click at [1494, 47] on icon at bounding box center [1504, 43] width 20 height 20
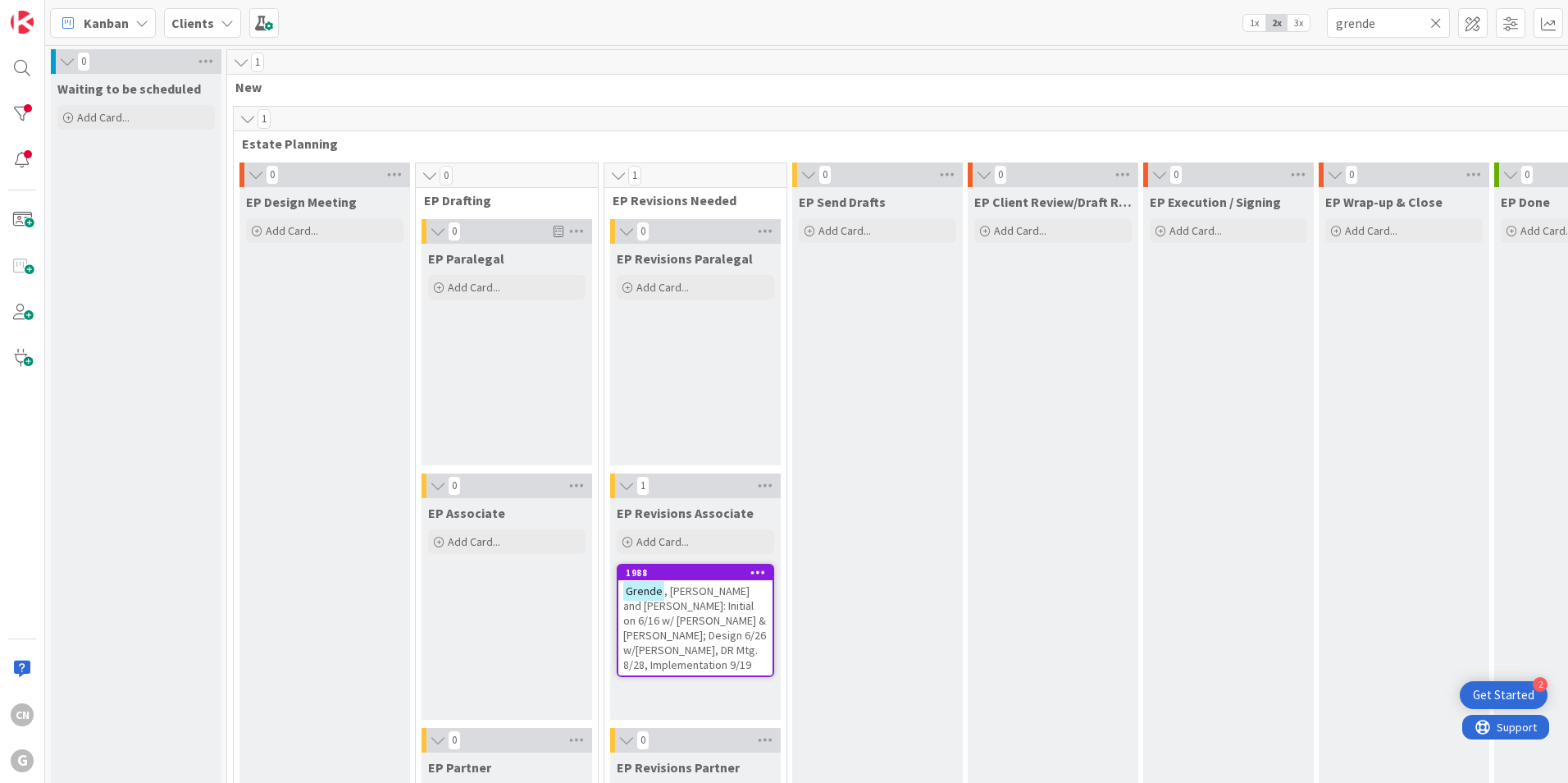
click at [1038, 651] on div "EP Client Review/Draft Review Meeting Add Card..." at bounding box center [1052, 712] width 171 height 1050
click at [709, 577] on div "1988" at bounding box center [699, 573] width 147 height 11
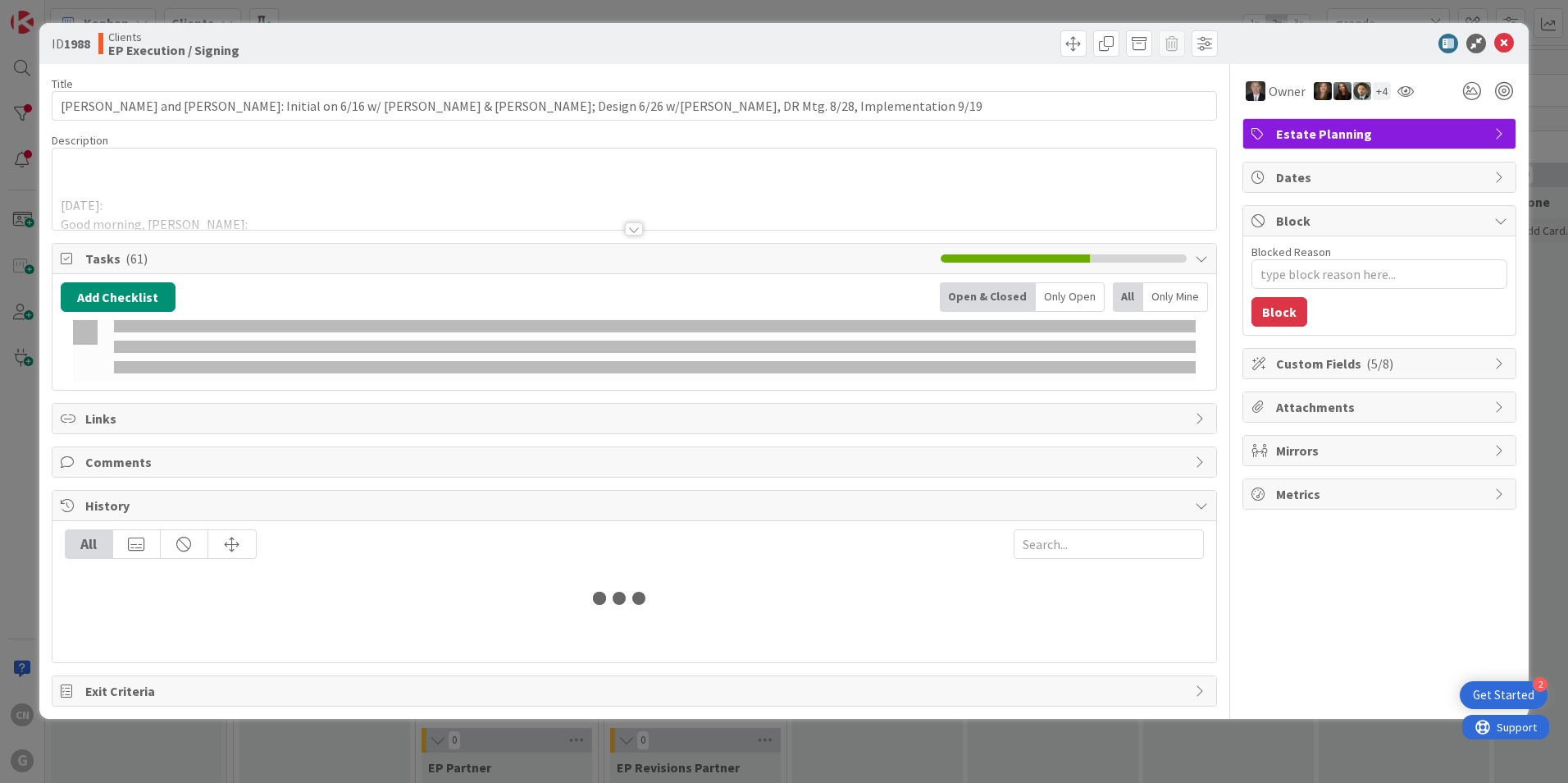
type textarea "x"
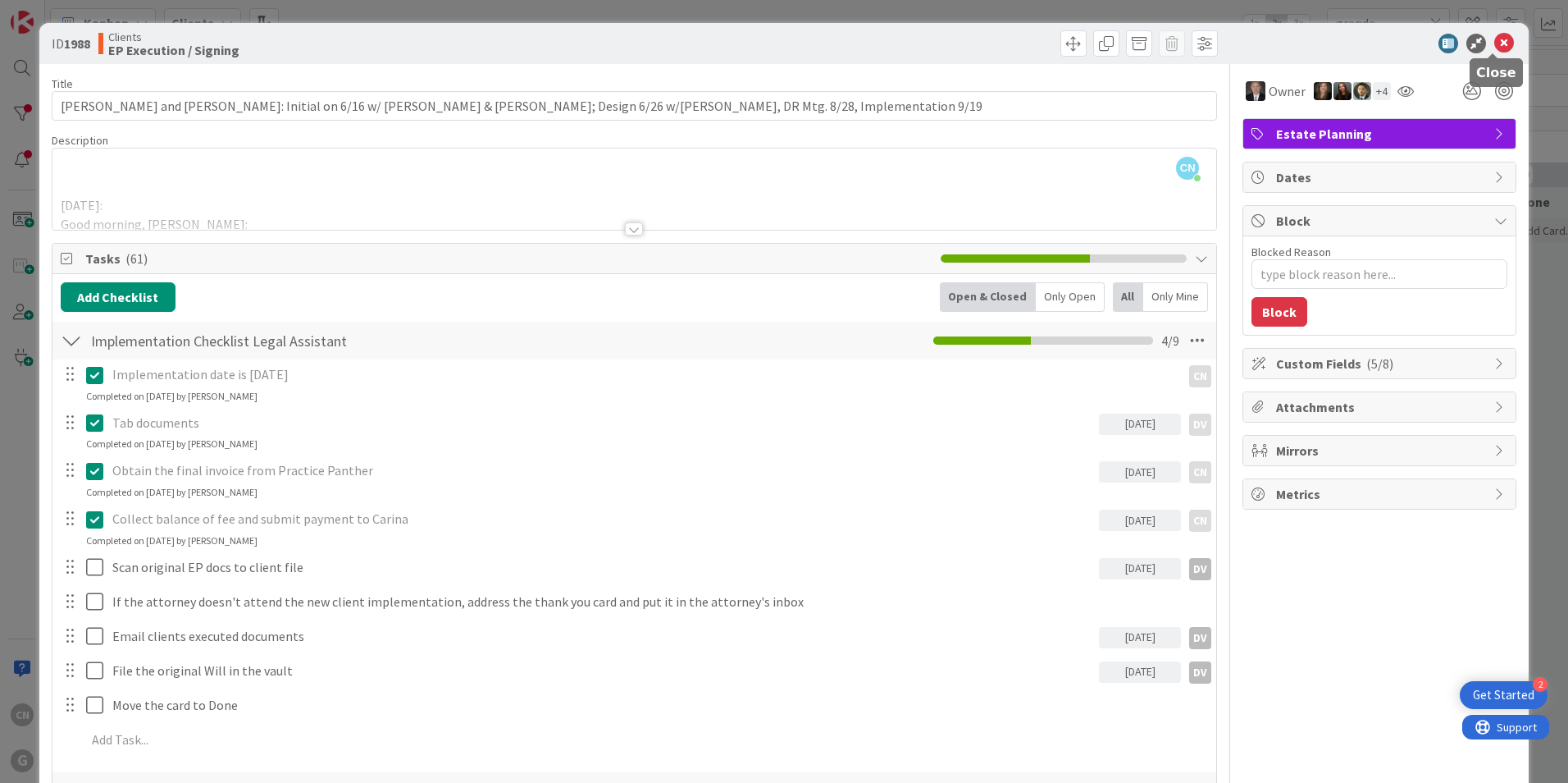
click at [1494, 36] on icon at bounding box center [1504, 43] width 20 height 20
